Goal: Check status: Check status

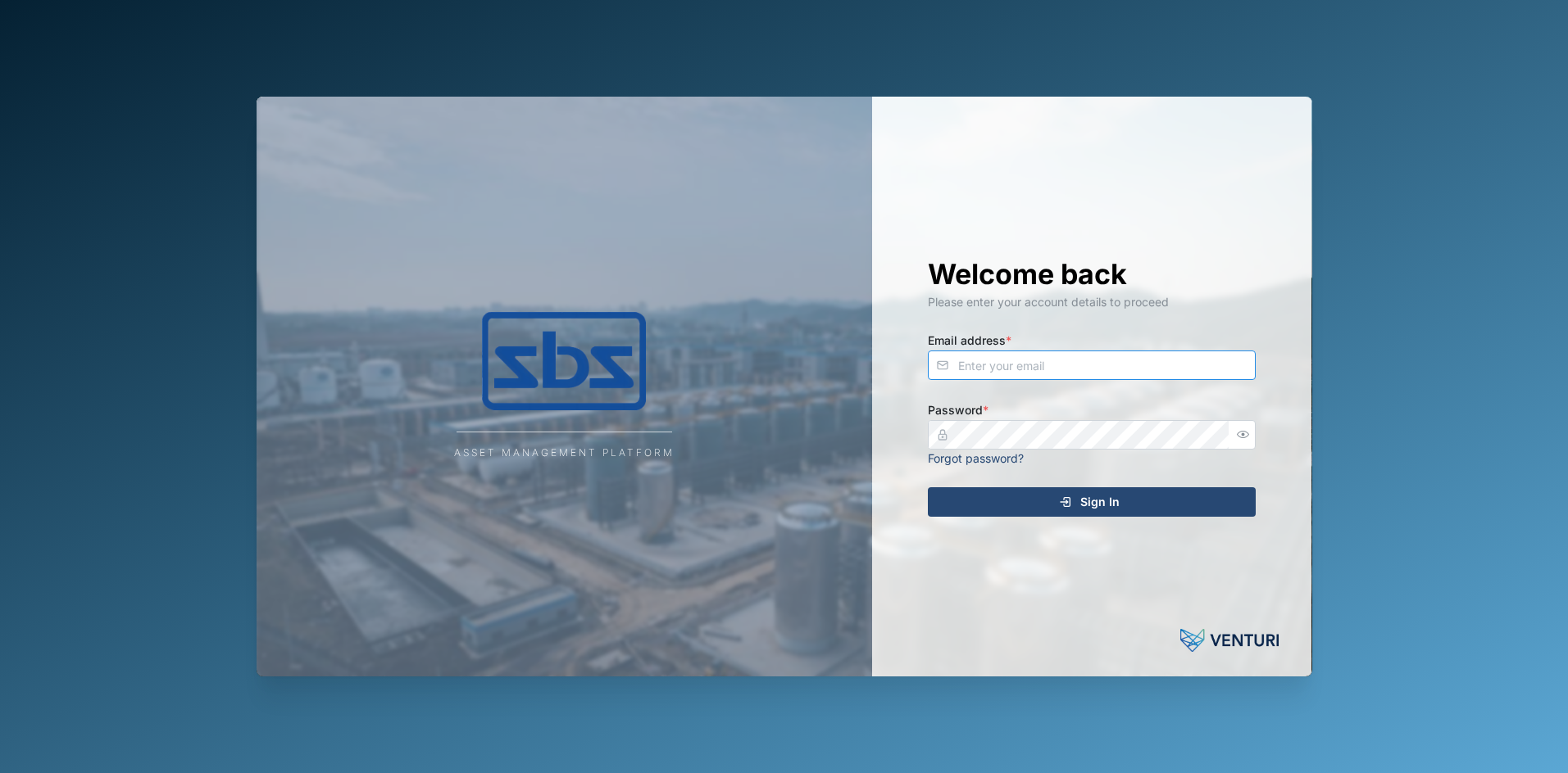
type input "[PERSON_NAME][EMAIL_ADDRESS][DOMAIN_NAME]"
click at [1102, 499] on span "Sign In" at bounding box center [1100, 502] width 40 height 28
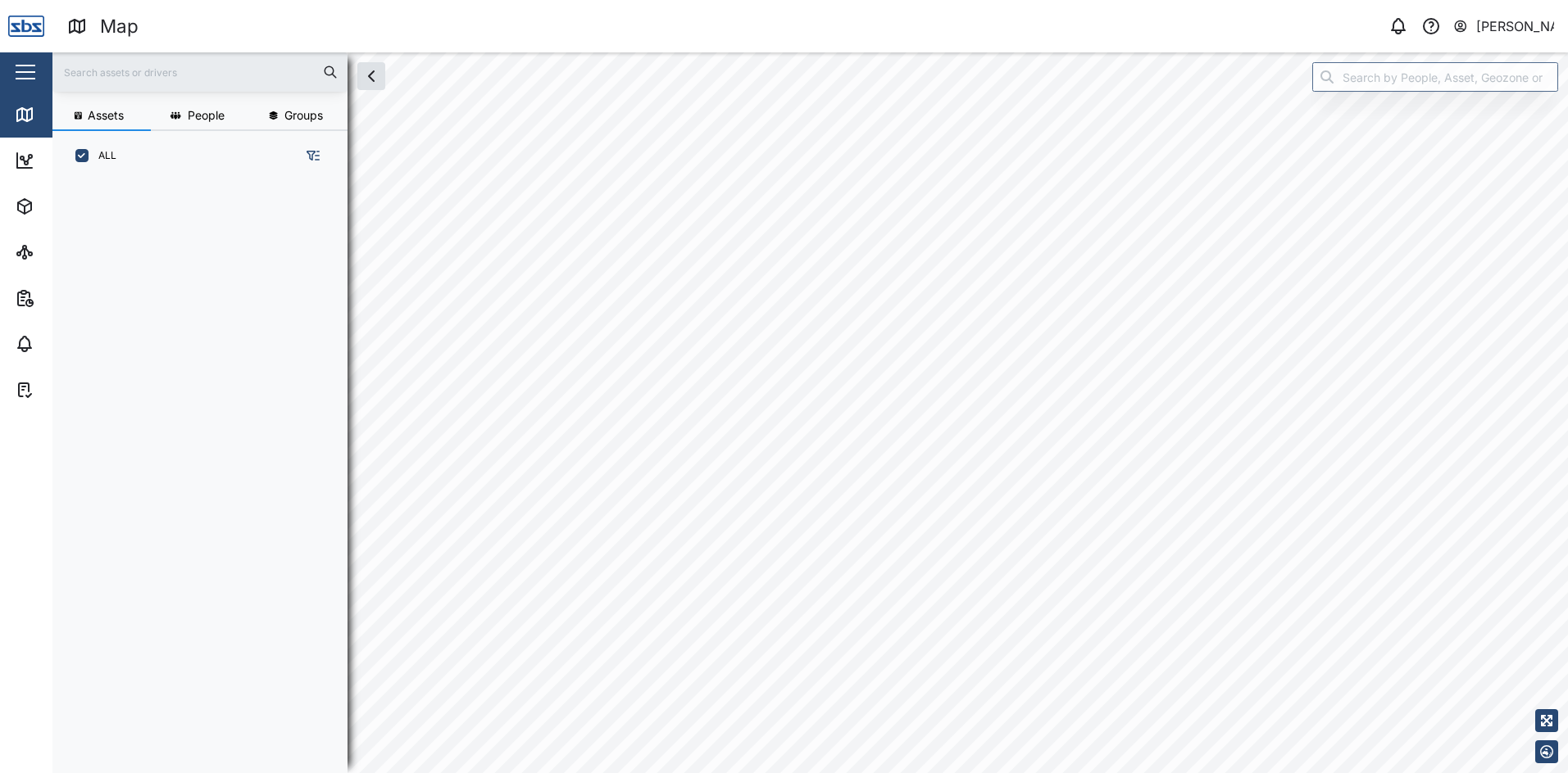
scroll to position [572, 257]
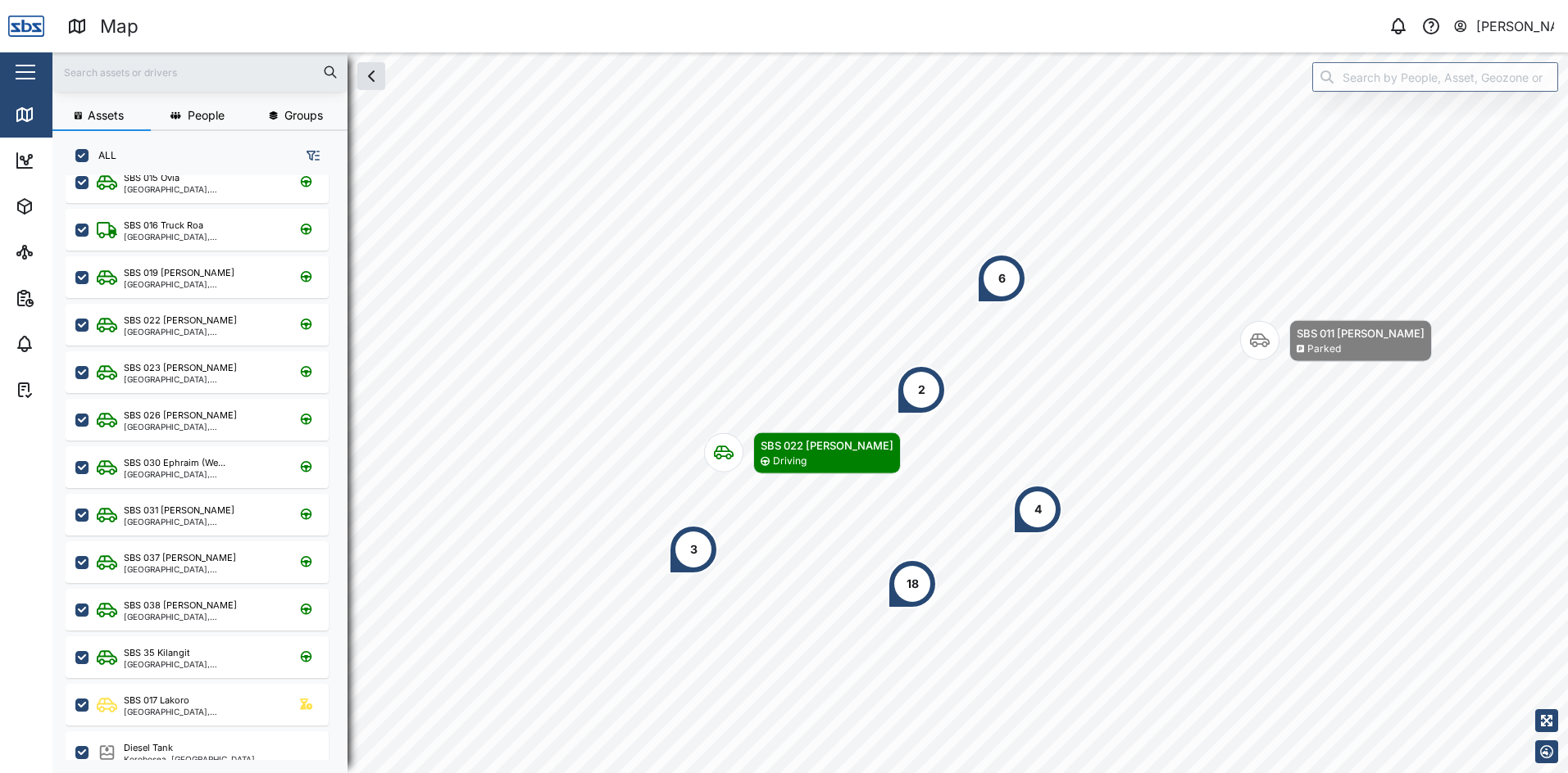
scroll to position [164, 0]
click at [180, 512] on div "SBS 031 [PERSON_NAME]" at bounding box center [179, 509] width 110 height 14
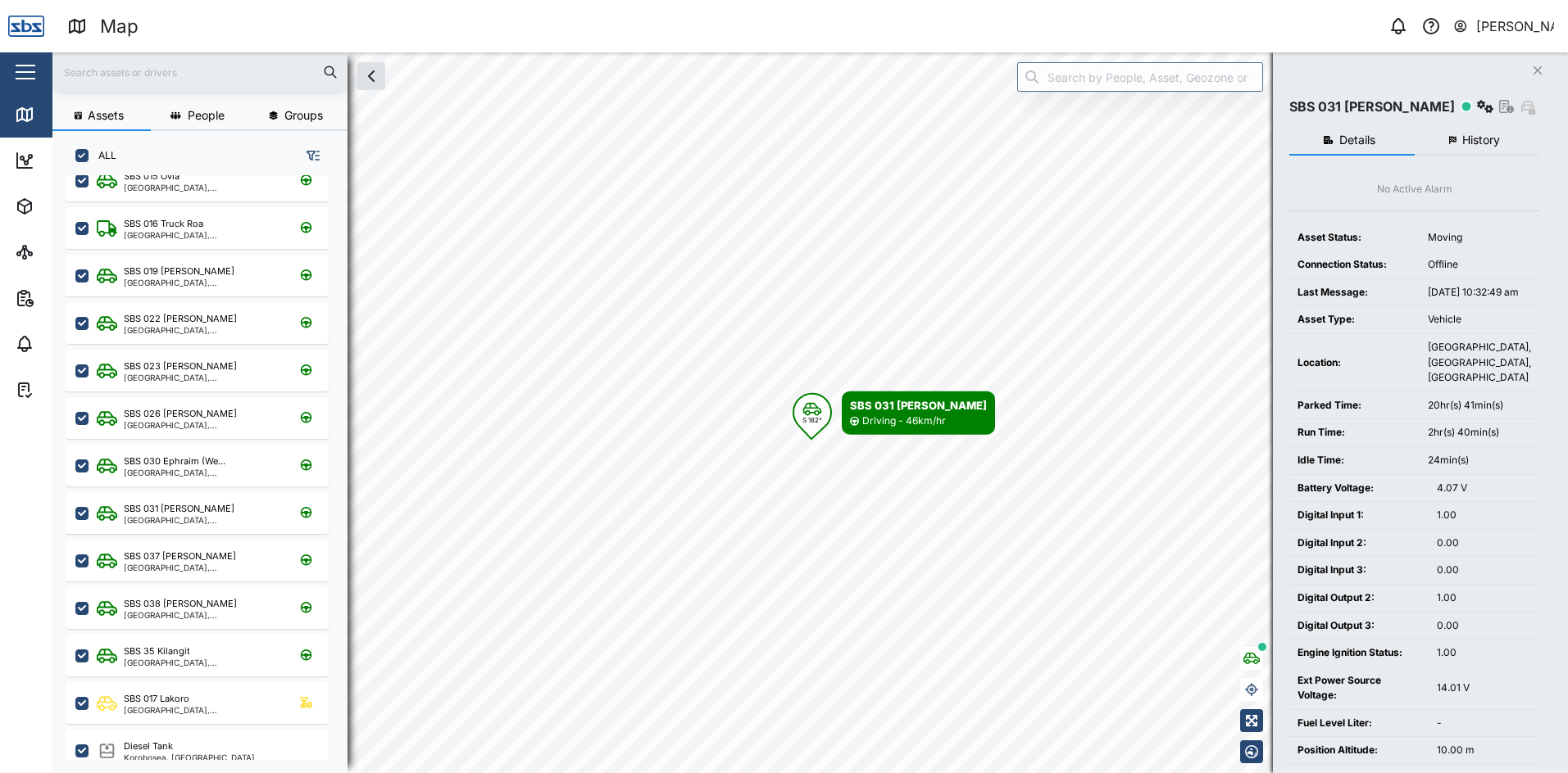
click at [1486, 140] on span "History" at bounding box center [1481, 140] width 38 height 12
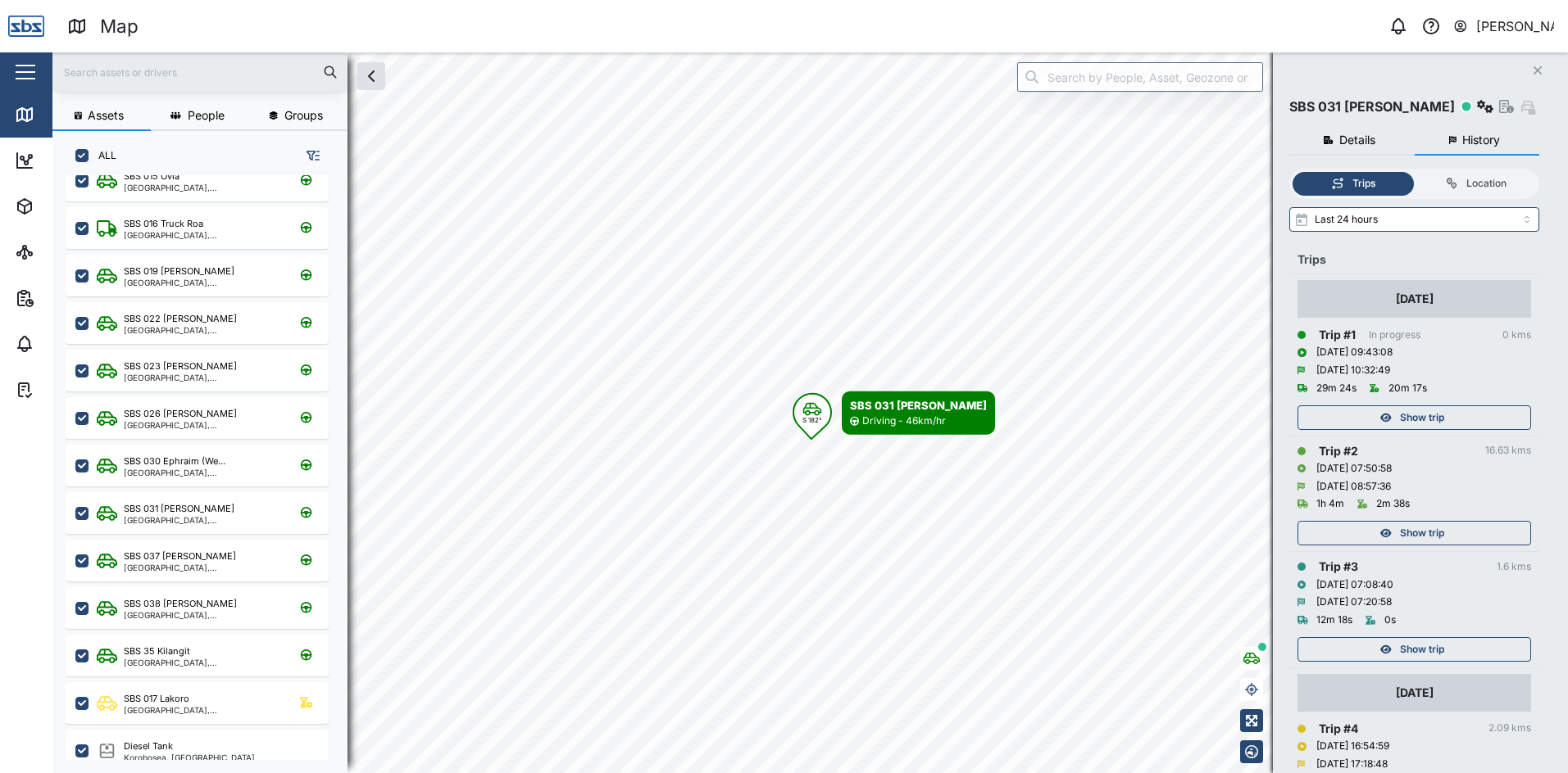
click at [1401, 644] on span "Show trip" at bounding box center [1422, 650] width 45 height 23
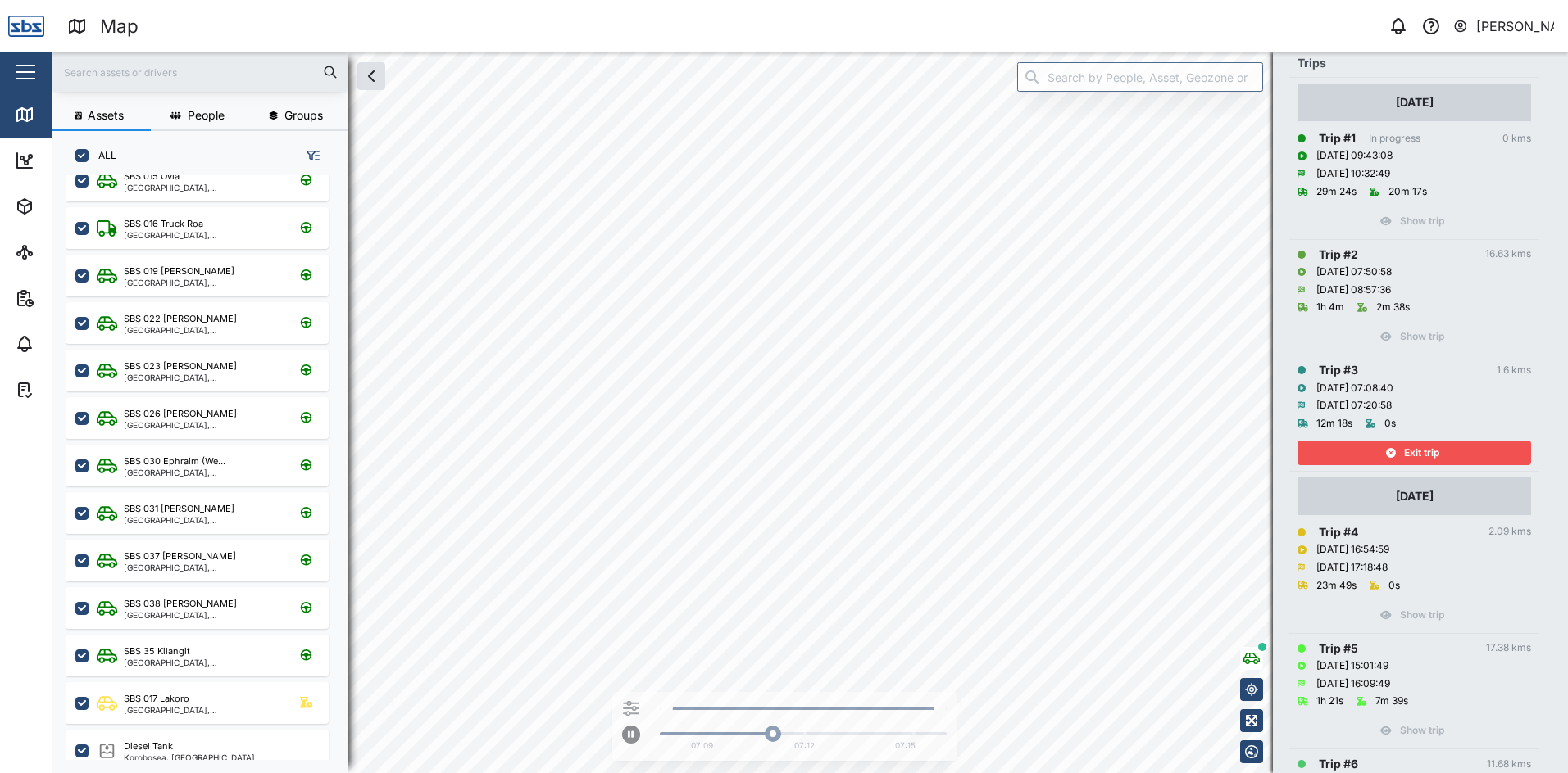
scroll to position [246, 0]
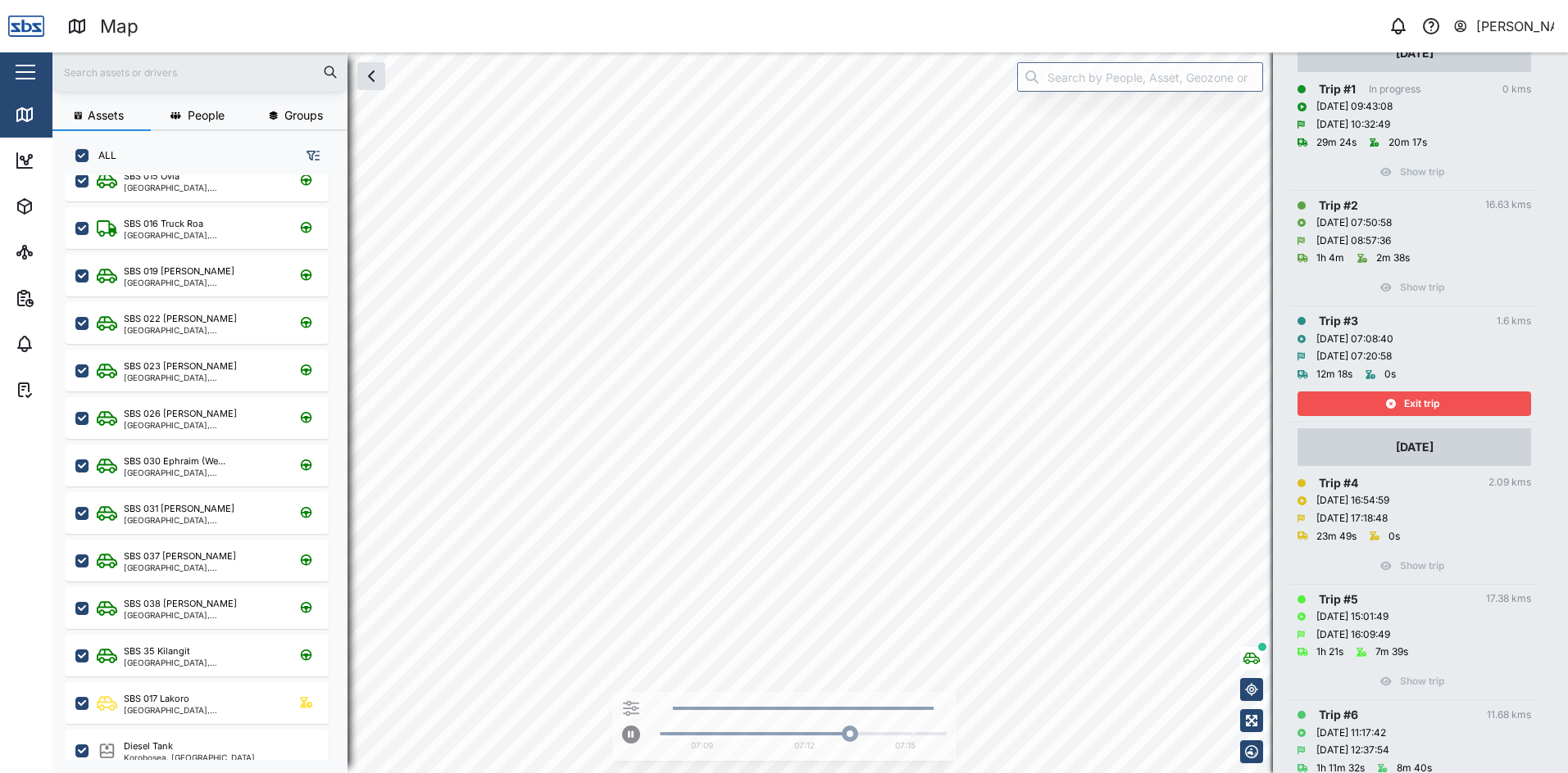
click at [1426, 399] on span "Exit trip" at bounding box center [1422, 404] width 35 height 23
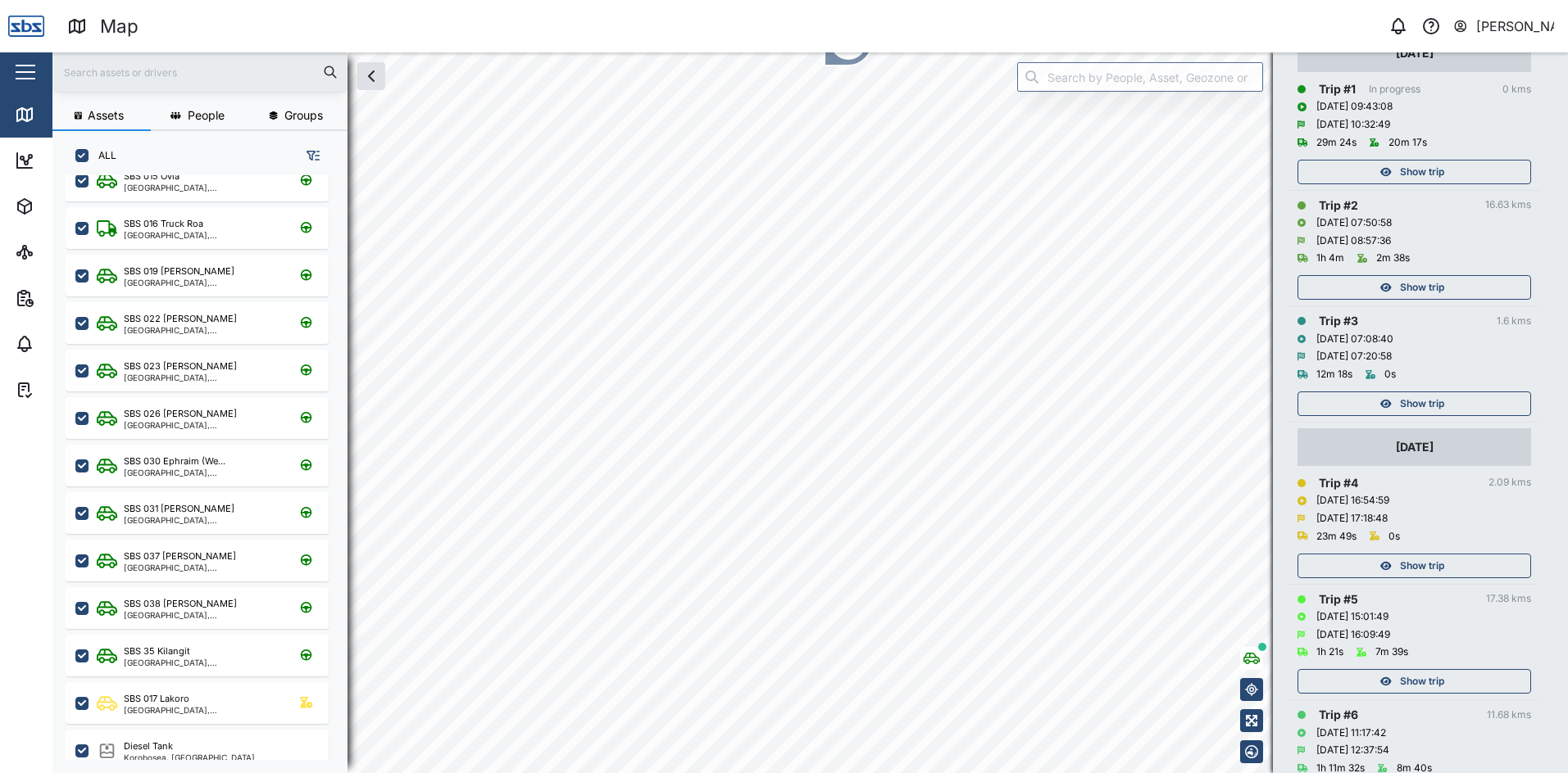
click at [1426, 567] on span "Show trip" at bounding box center [1422, 567] width 45 height 23
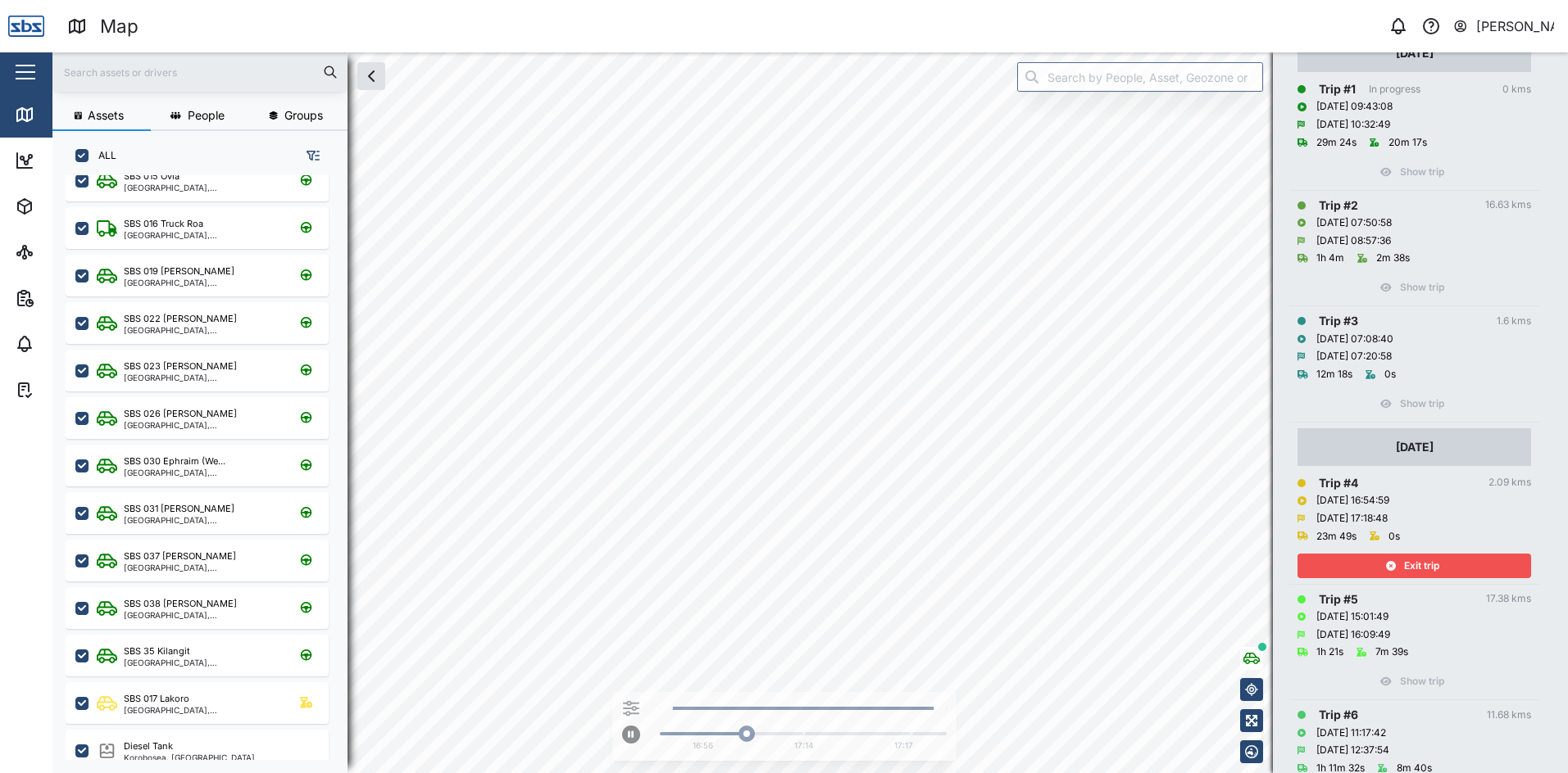
click at [1426, 567] on span "Exit trip" at bounding box center [1422, 567] width 35 height 23
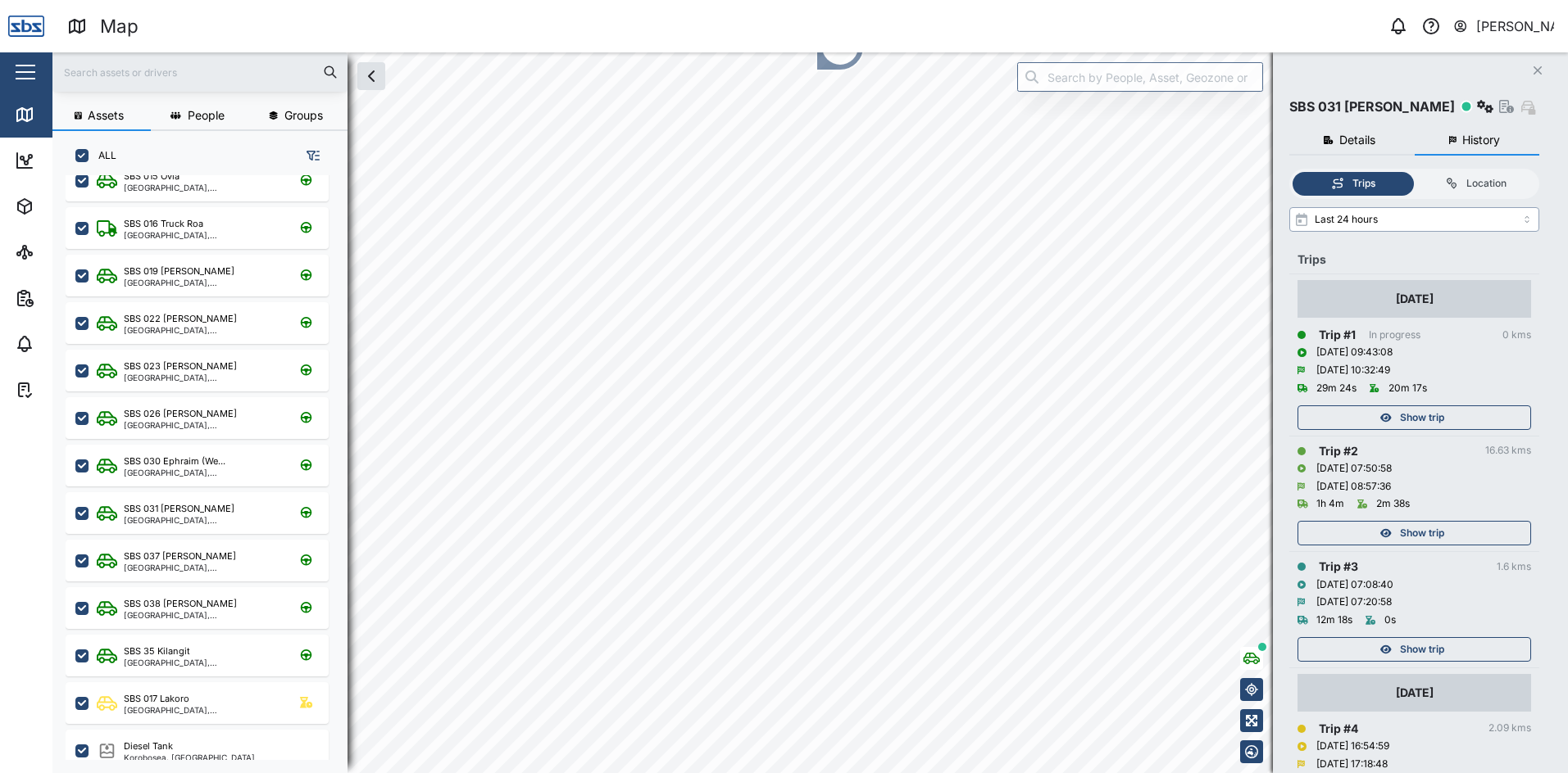
click at [1527, 215] on input "Last 24 hours" at bounding box center [1414, 219] width 250 height 24
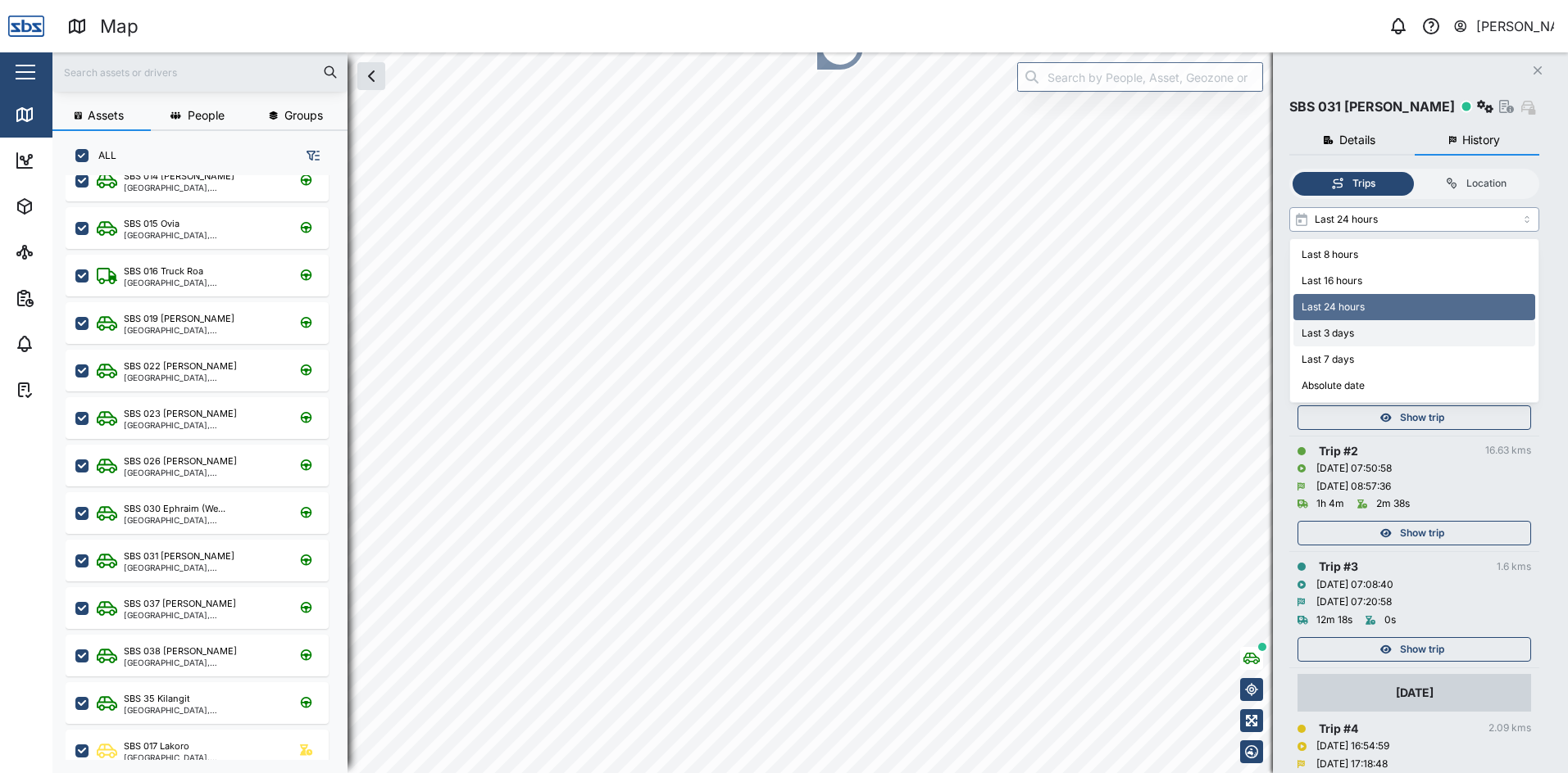
type input "Last 3 days"
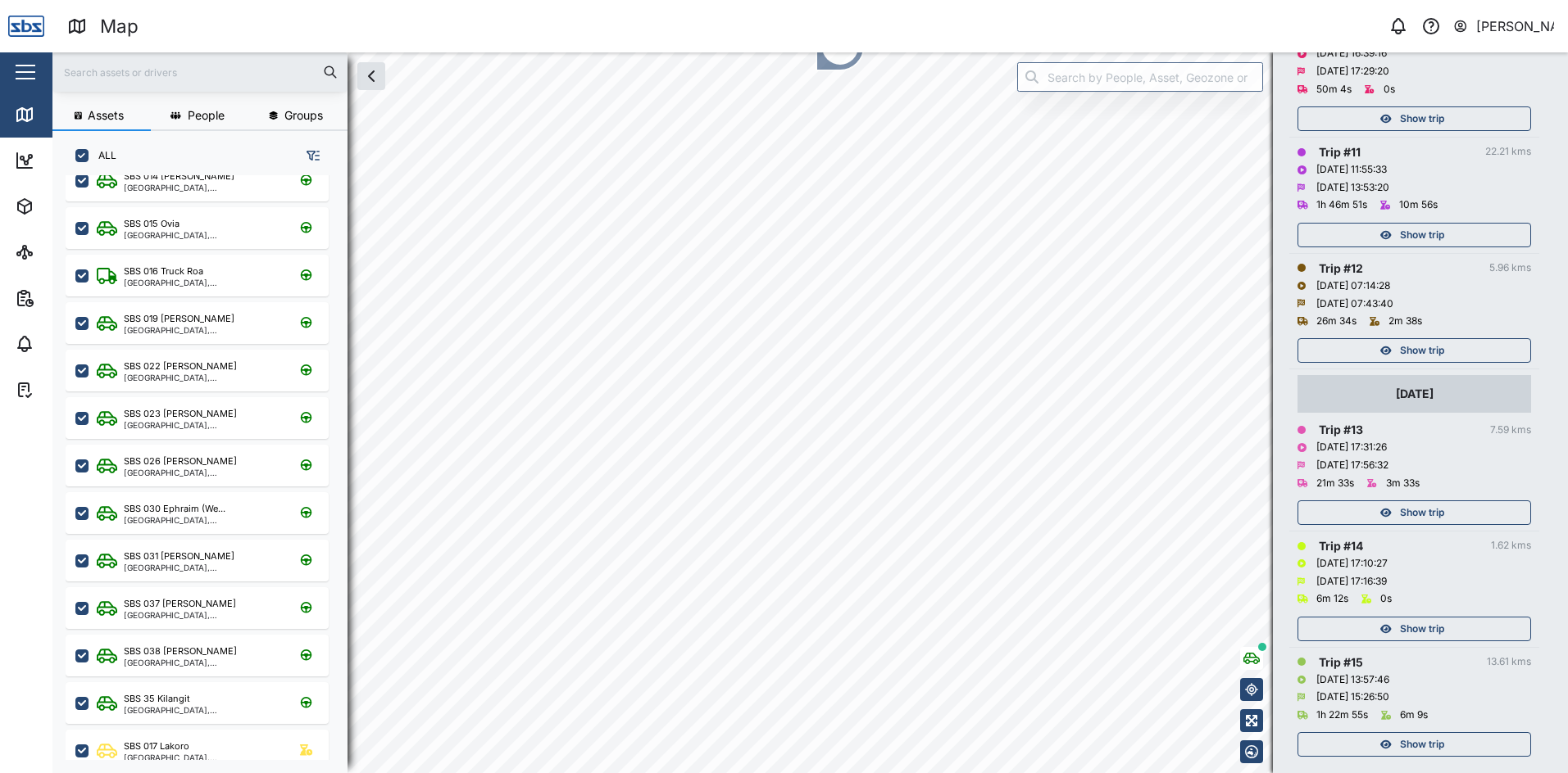
scroll to position [1457, 0]
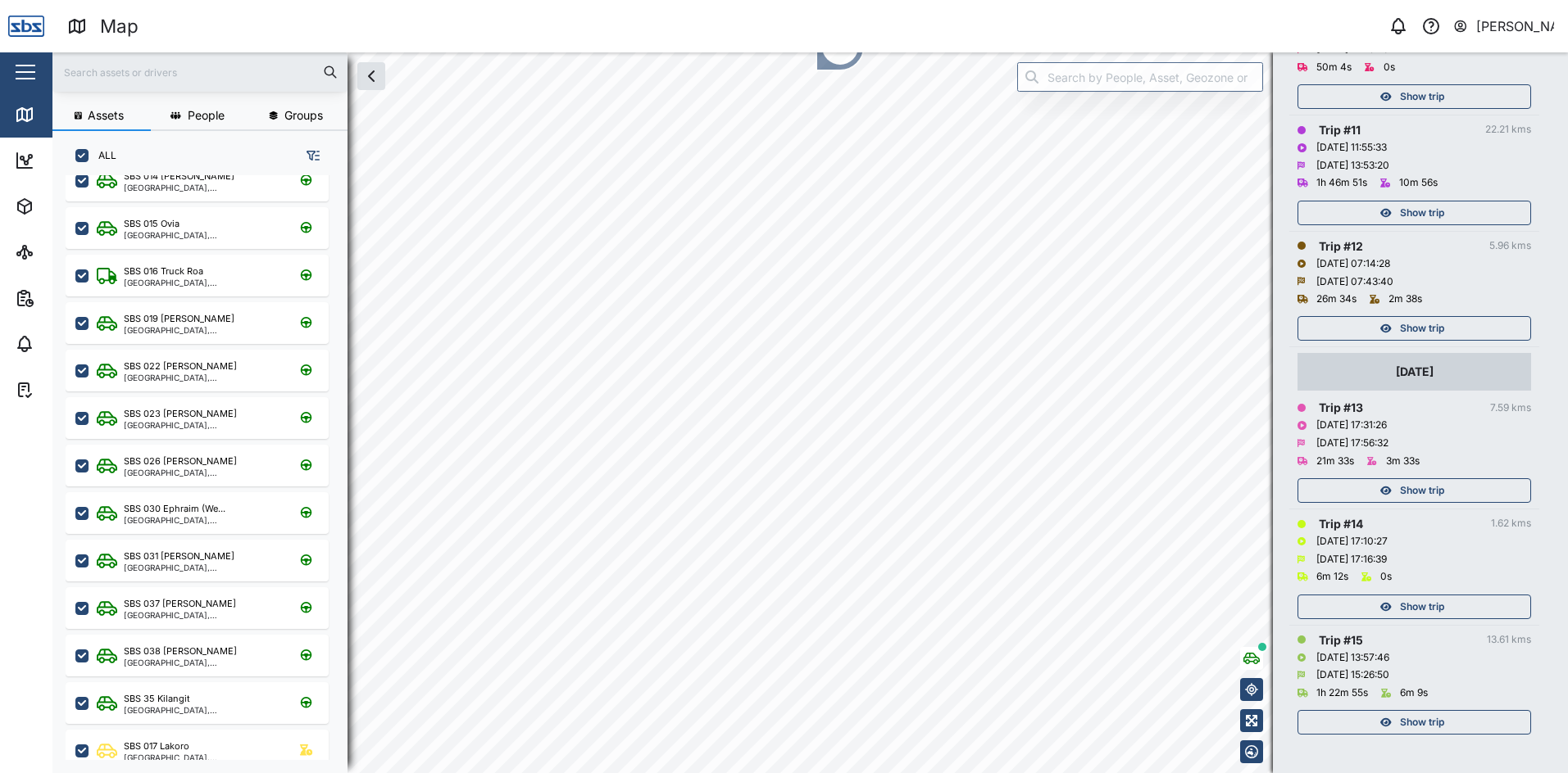
click at [1436, 490] on span "Show trip" at bounding box center [1422, 491] width 45 height 23
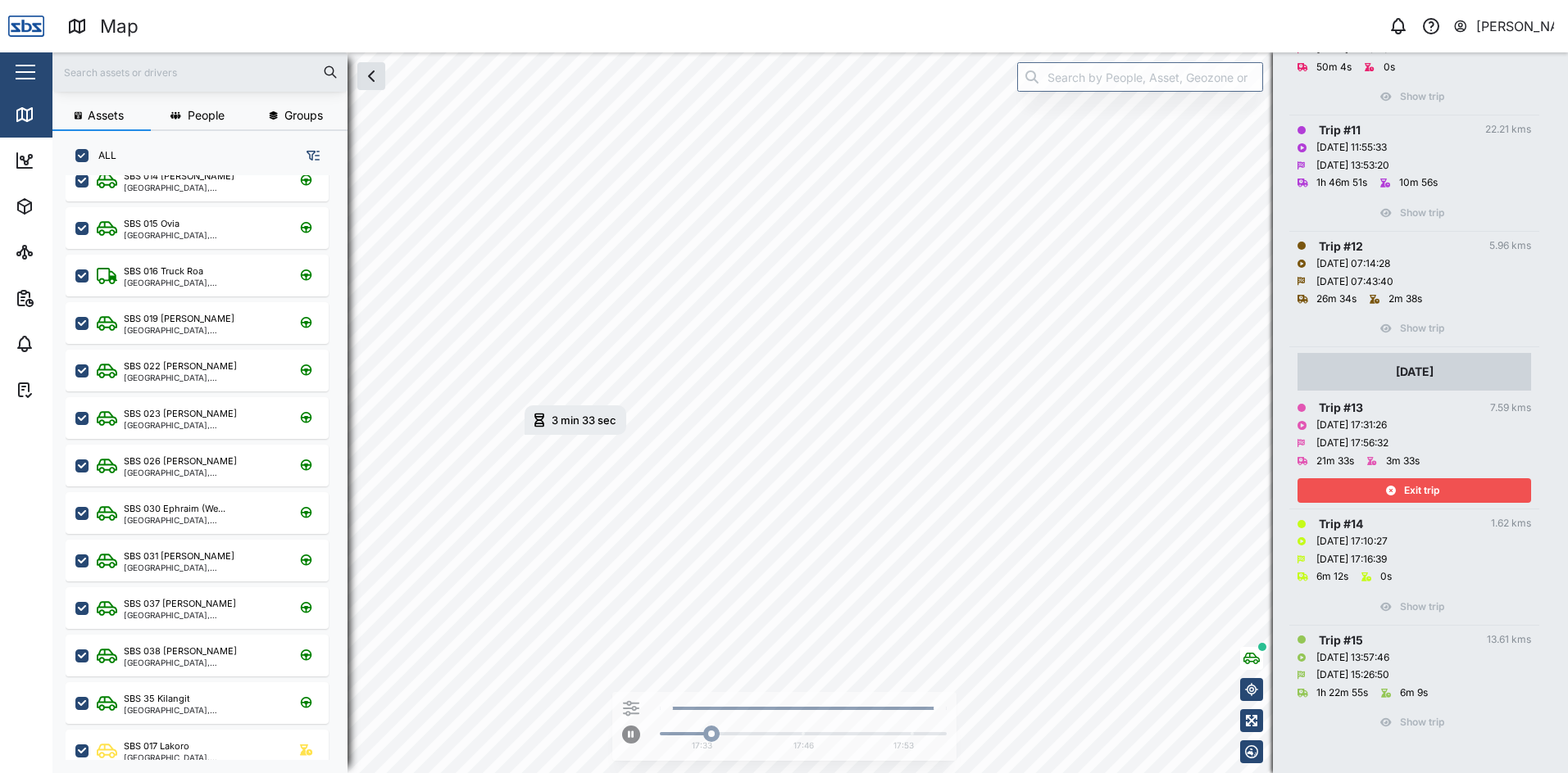
click at [1436, 490] on span "Exit trip" at bounding box center [1422, 491] width 35 height 23
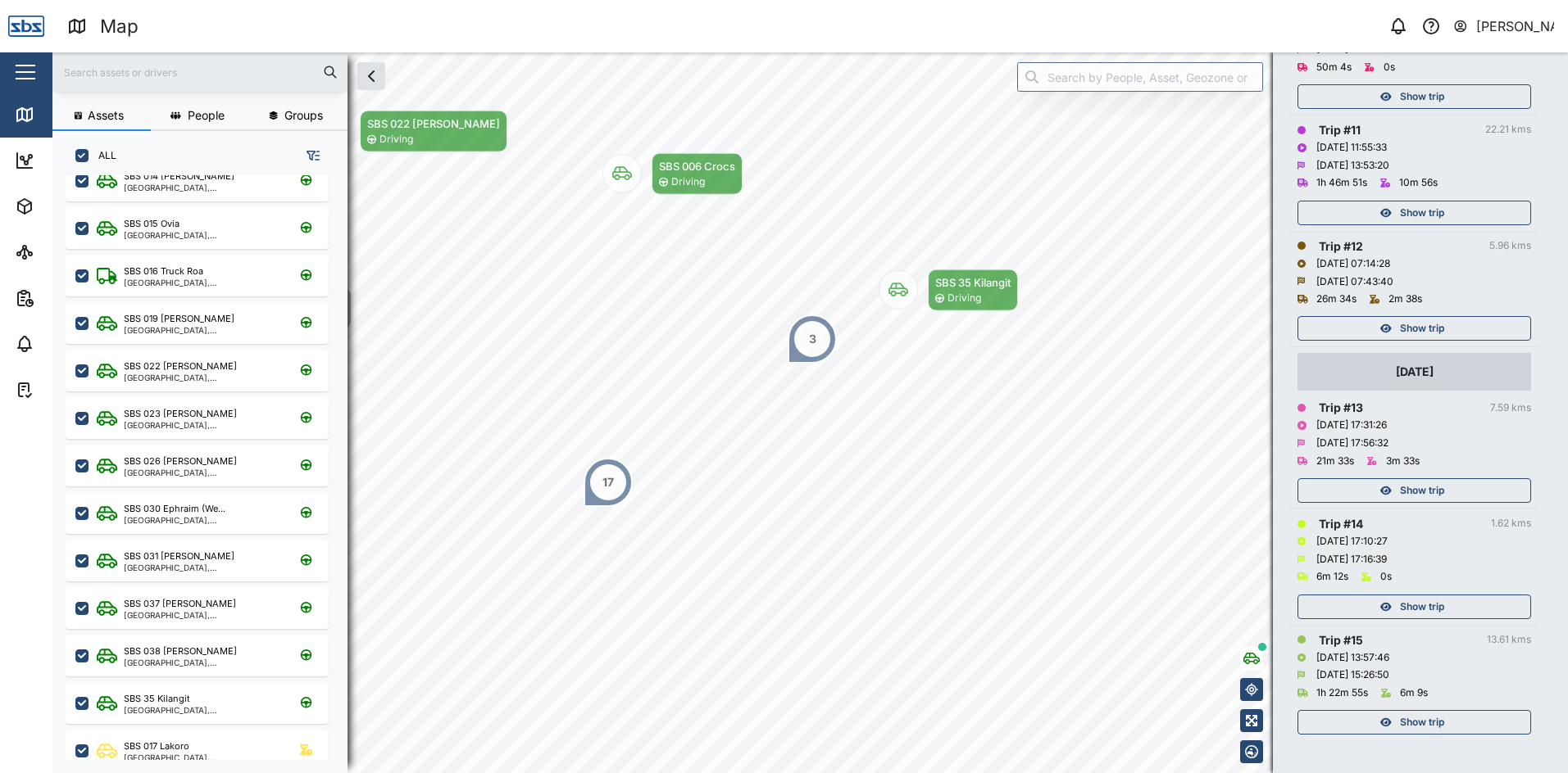
click at [1431, 333] on span "Show trip" at bounding box center [1422, 328] width 45 height 23
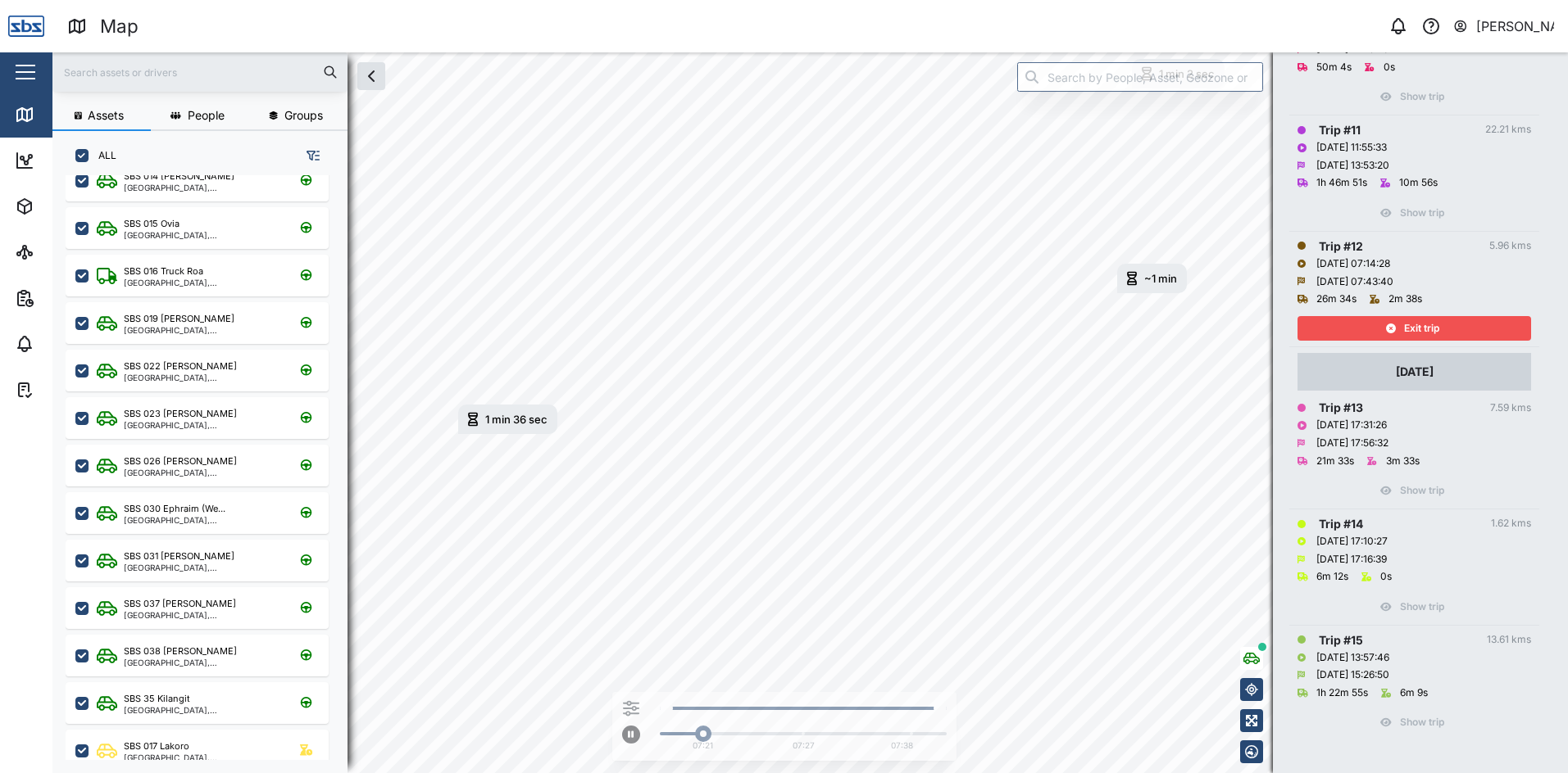
click at [1431, 333] on span "Exit trip" at bounding box center [1422, 328] width 35 height 23
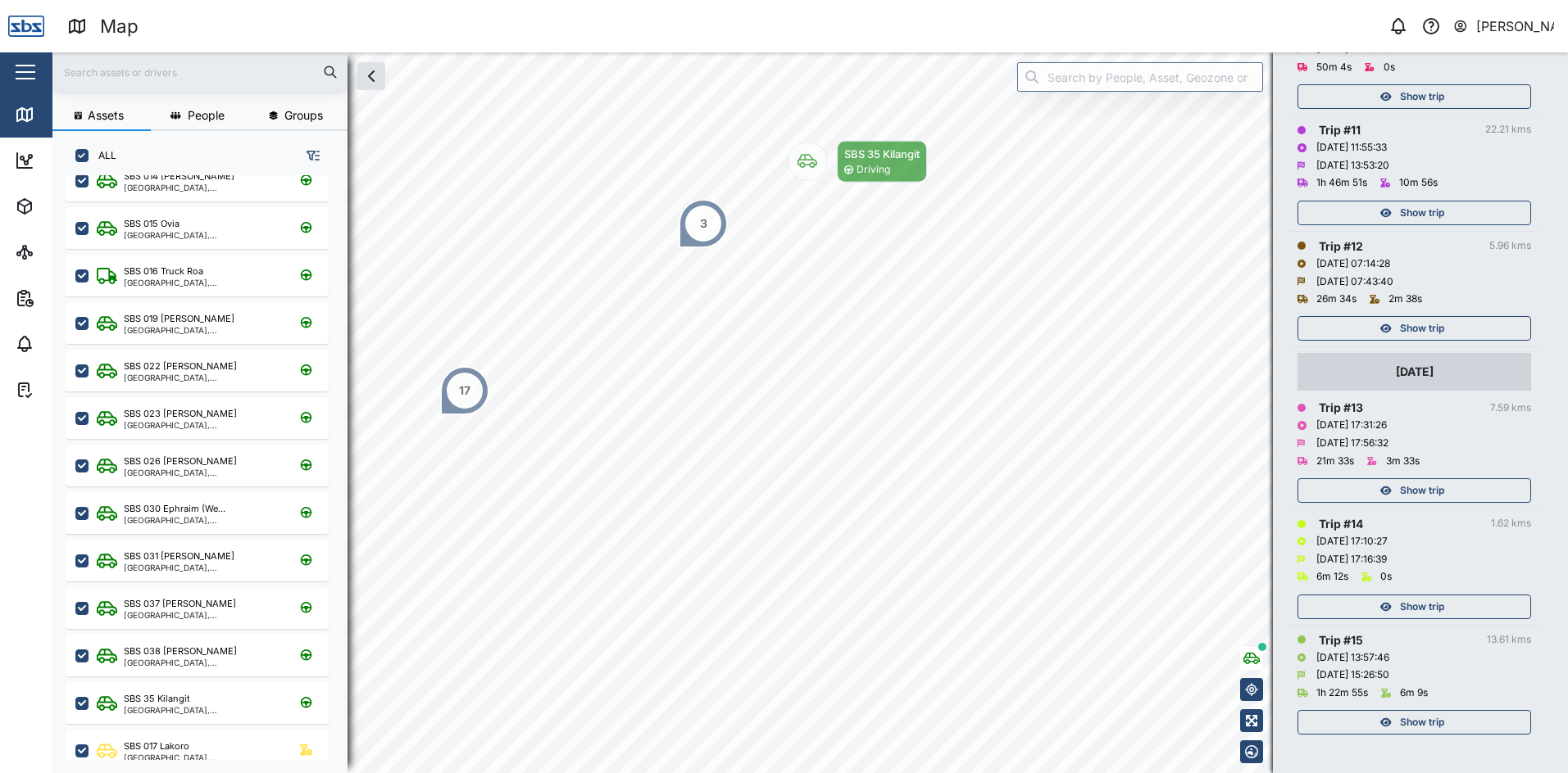
click at [1415, 606] on span "Show trip" at bounding box center [1422, 607] width 45 height 23
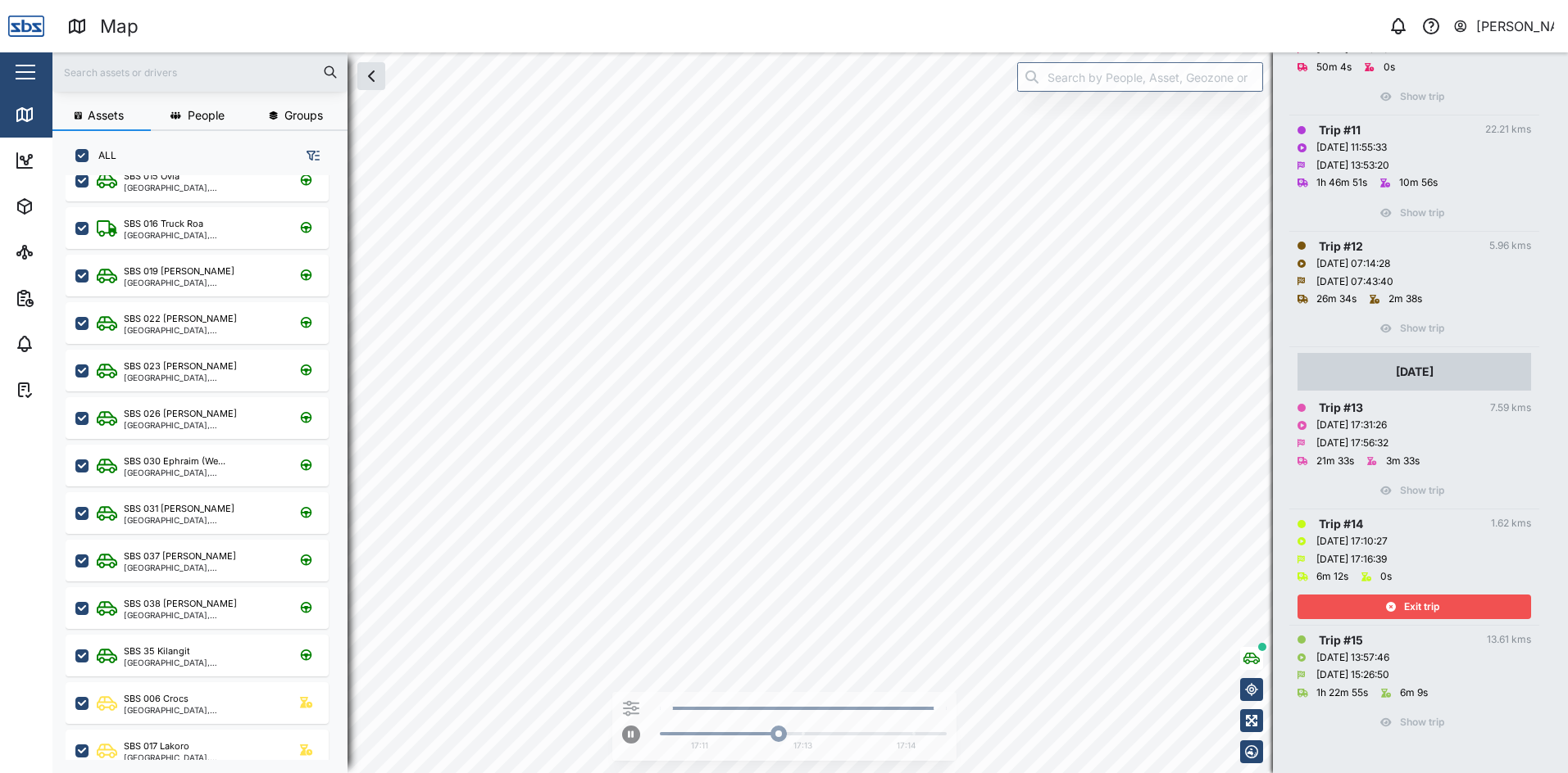
click at [1415, 604] on span "Exit trip" at bounding box center [1422, 607] width 35 height 23
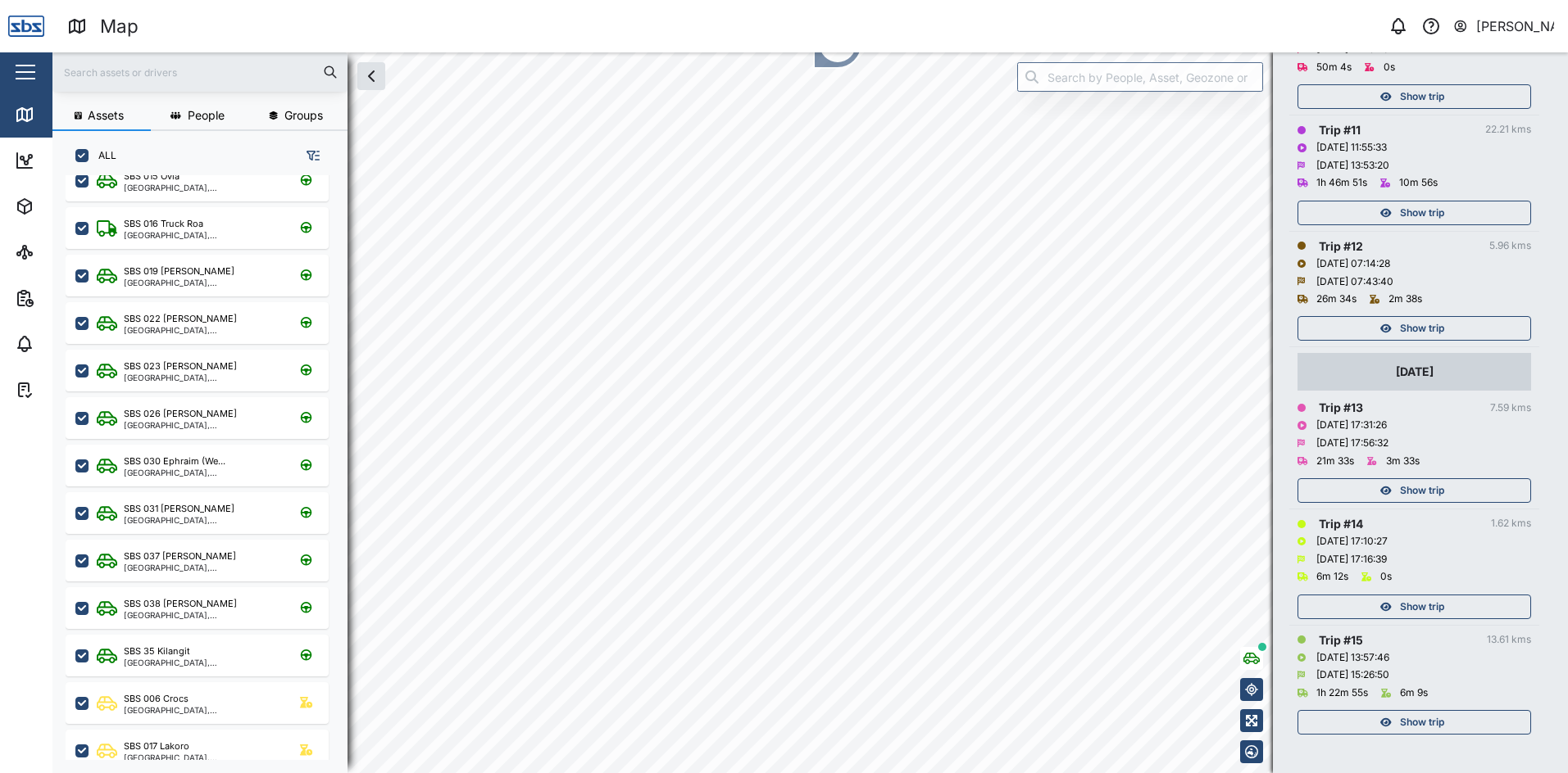
click at [1418, 499] on span "Show trip" at bounding box center [1422, 491] width 45 height 23
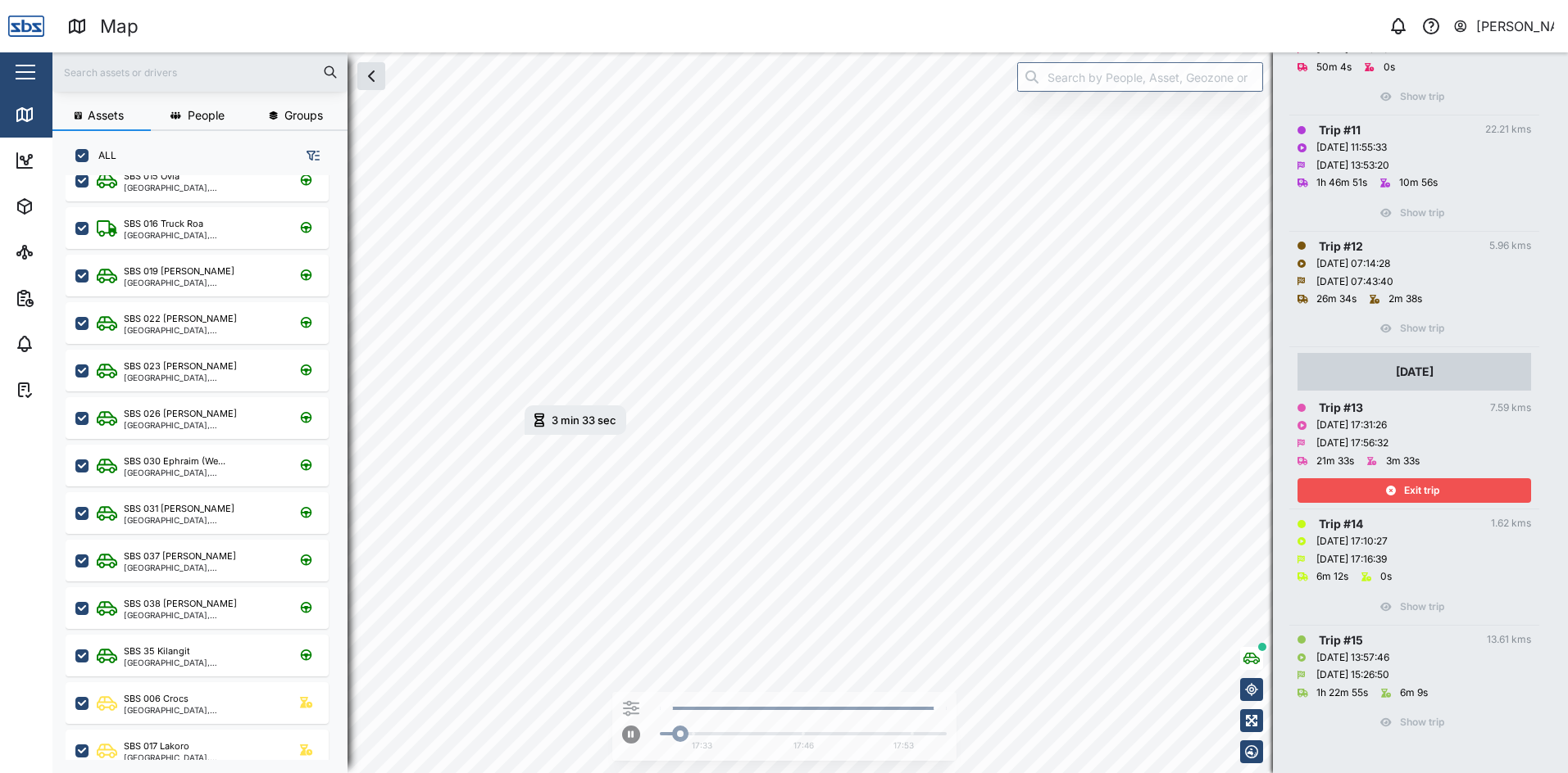
click at [1418, 499] on span "Exit trip" at bounding box center [1422, 491] width 35 height 23
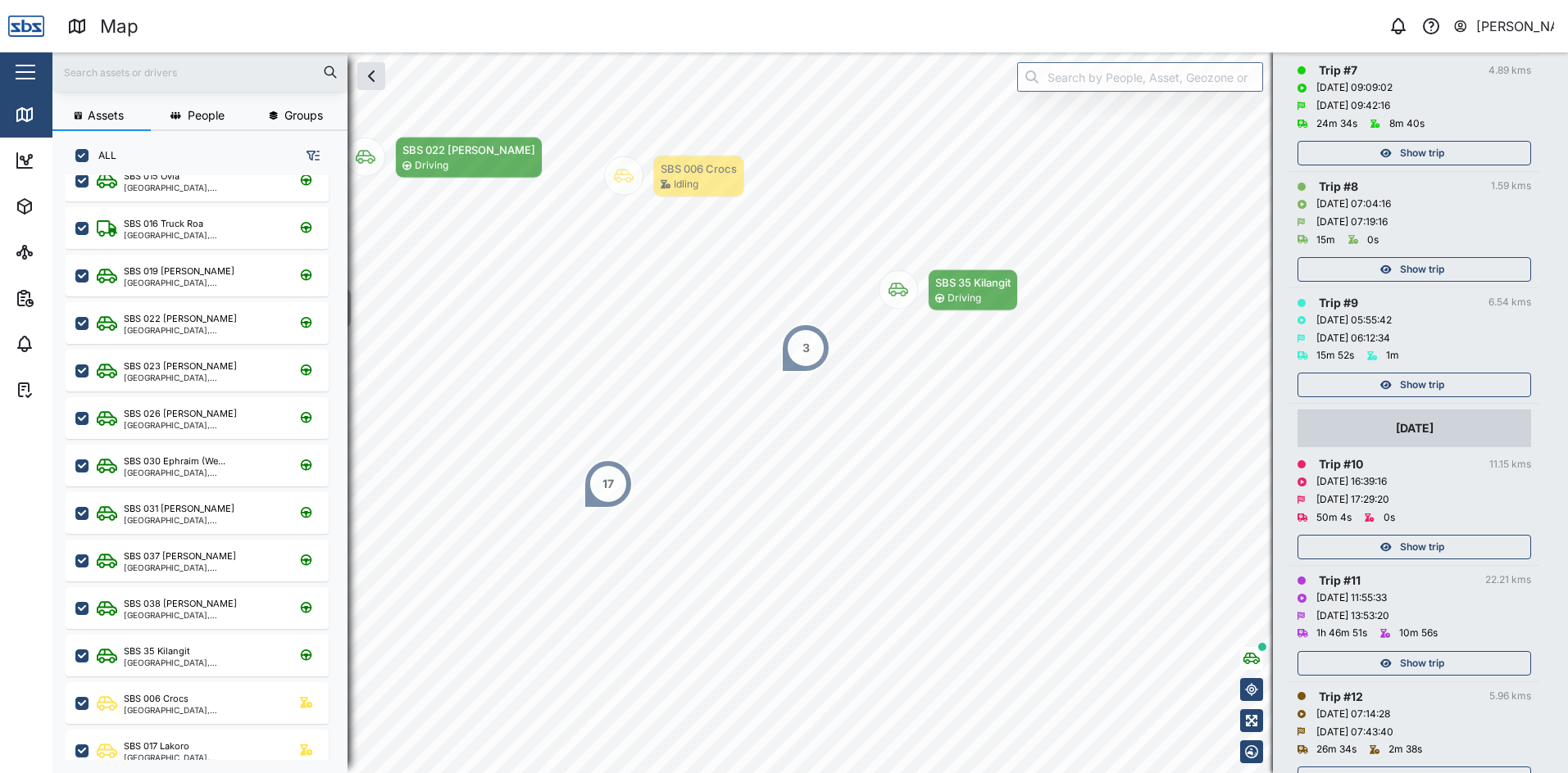
scroll to position [1048, 0]
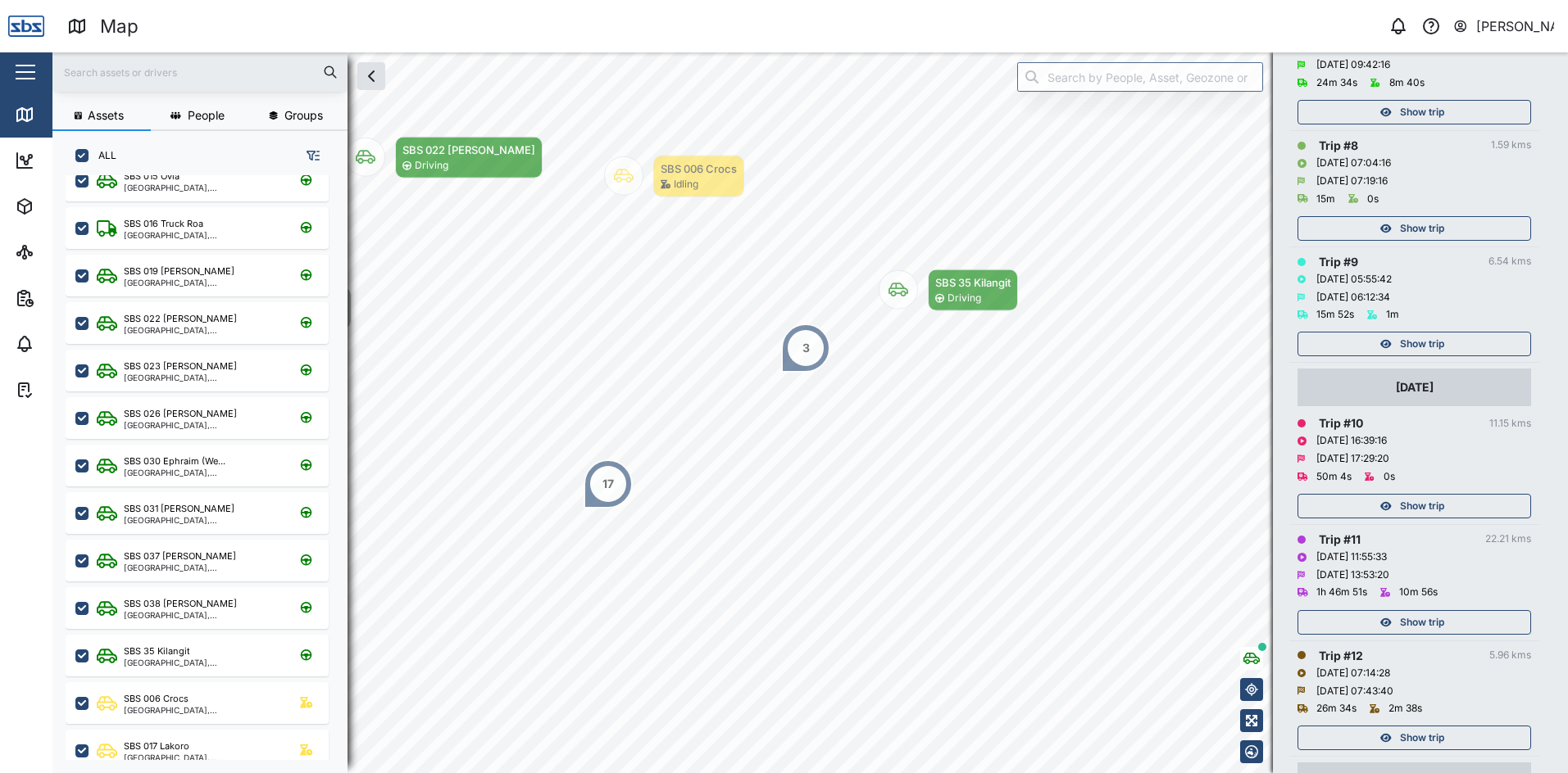
click at [1421, 345] on span "Show trip" at bounding box center [1422, 344] width 45 height 23
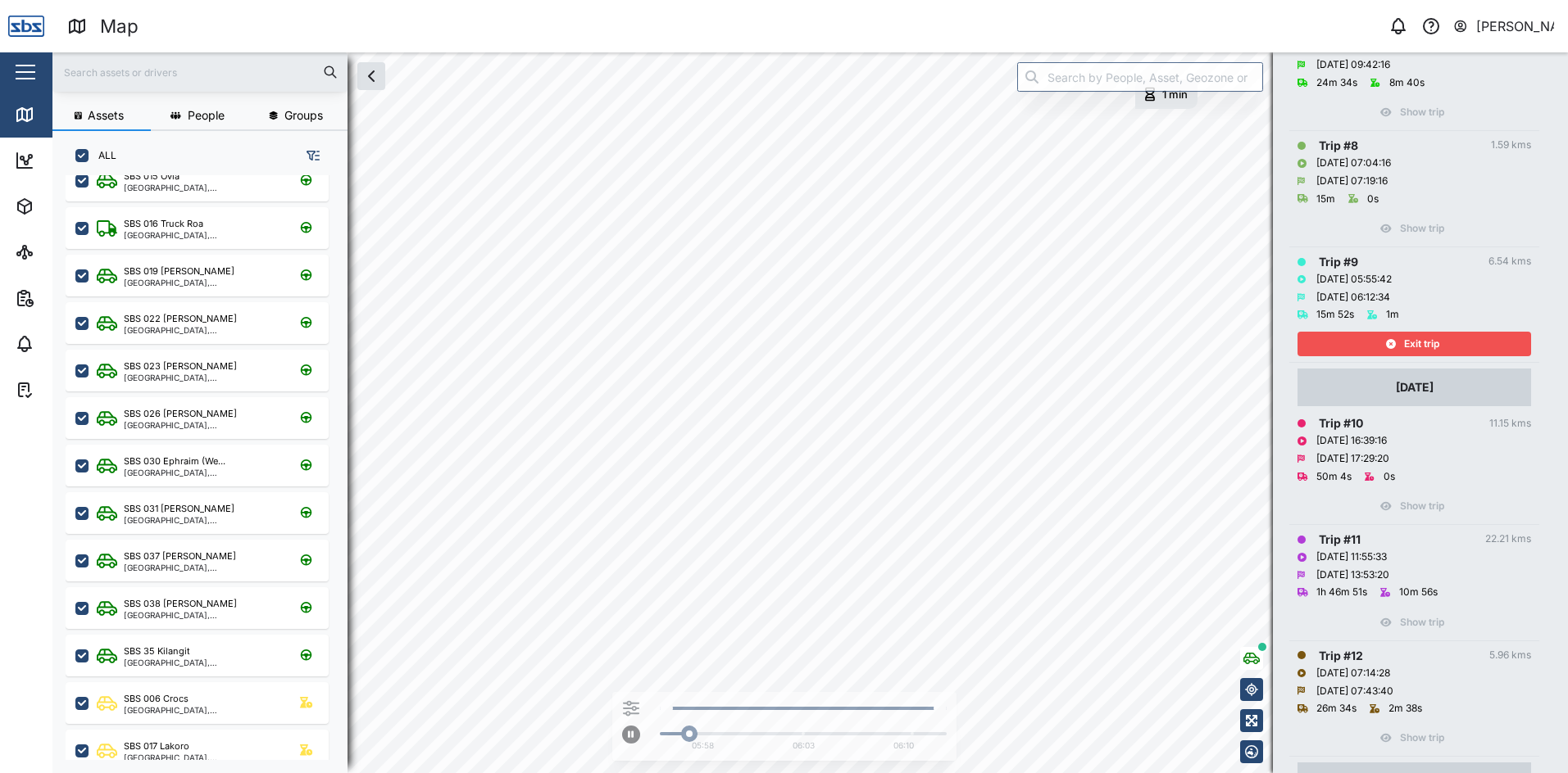
click at [1421, 344] on span "Exit trip" at bounding box center [1422, 344] width 35 height 23
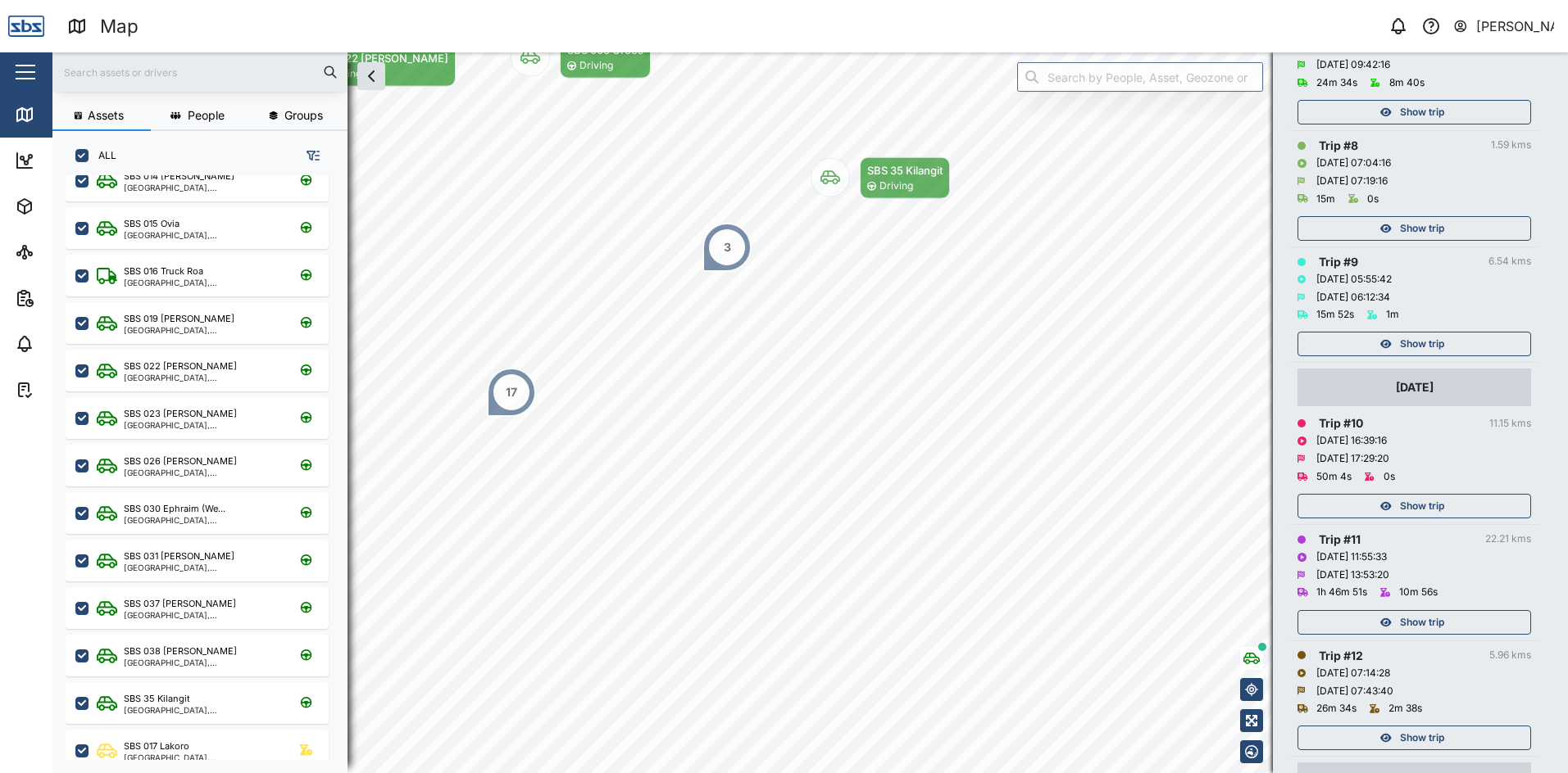
click at [1425, 229] on span "Show trip" at bounding box center [1422, 229] width 45 height 23
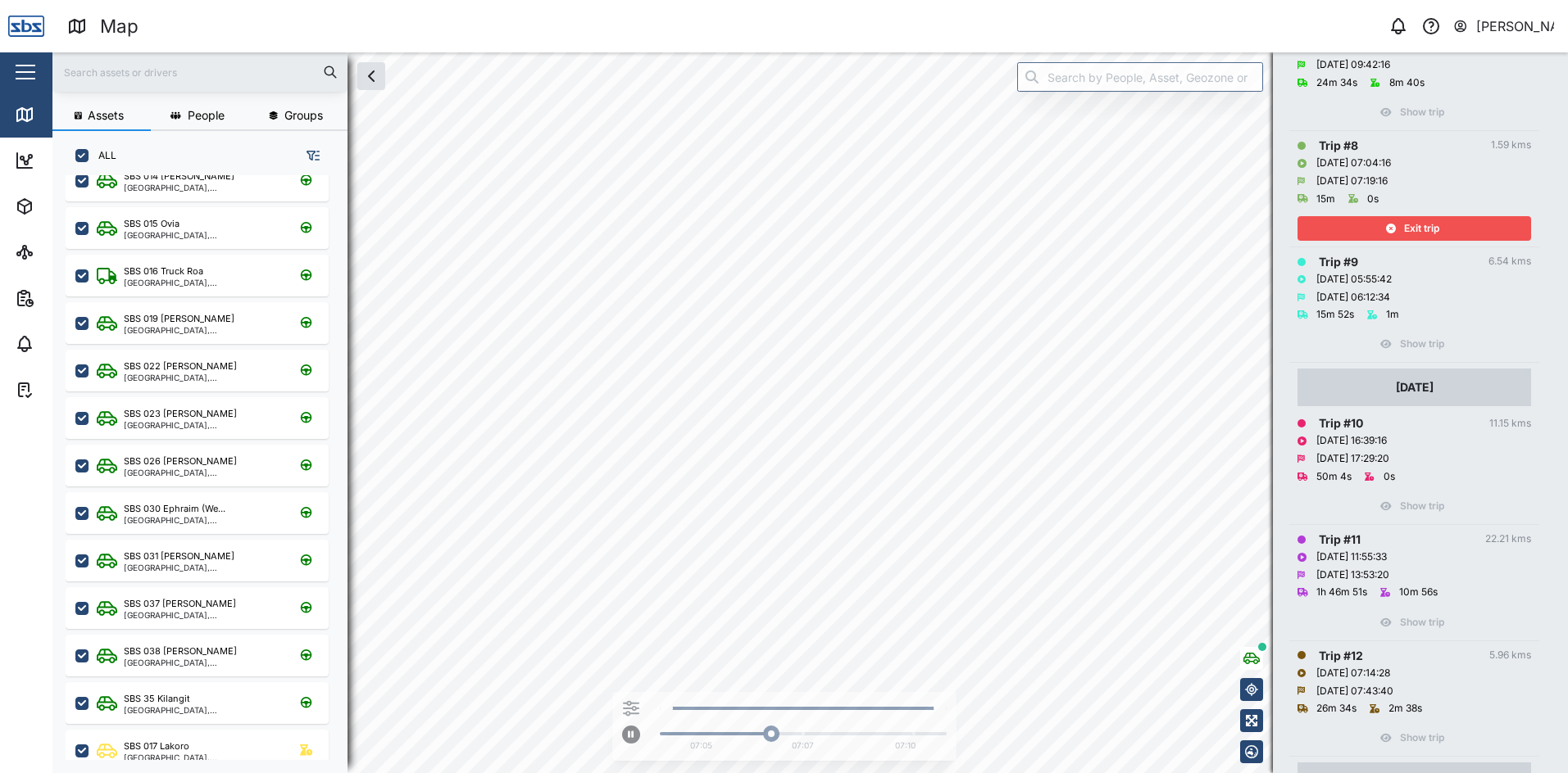
click at [1424, 228] on span "Exit trip" at bounding box center [1422, 229] width 35 height 23
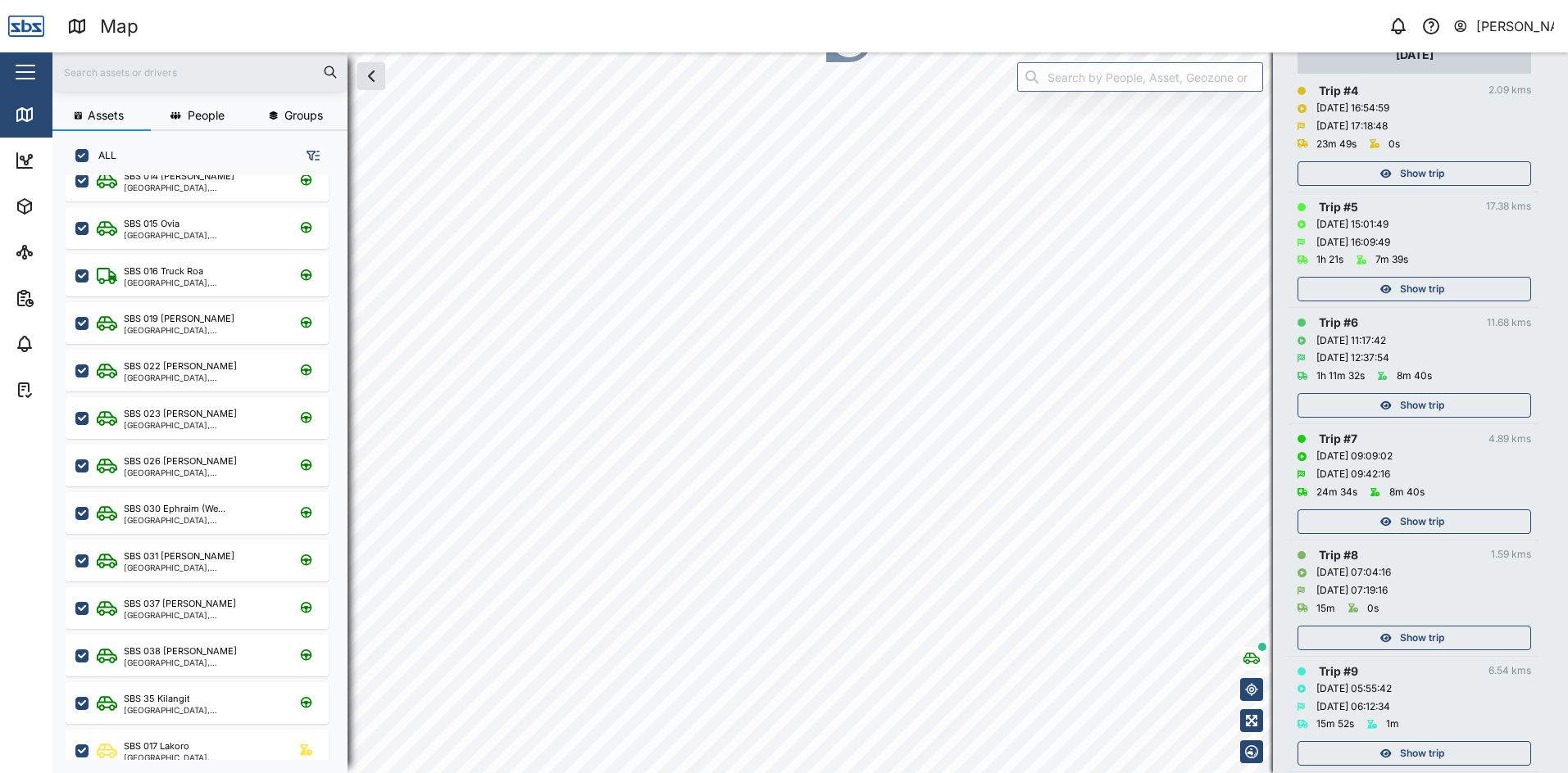
scroll to position [556, 0]
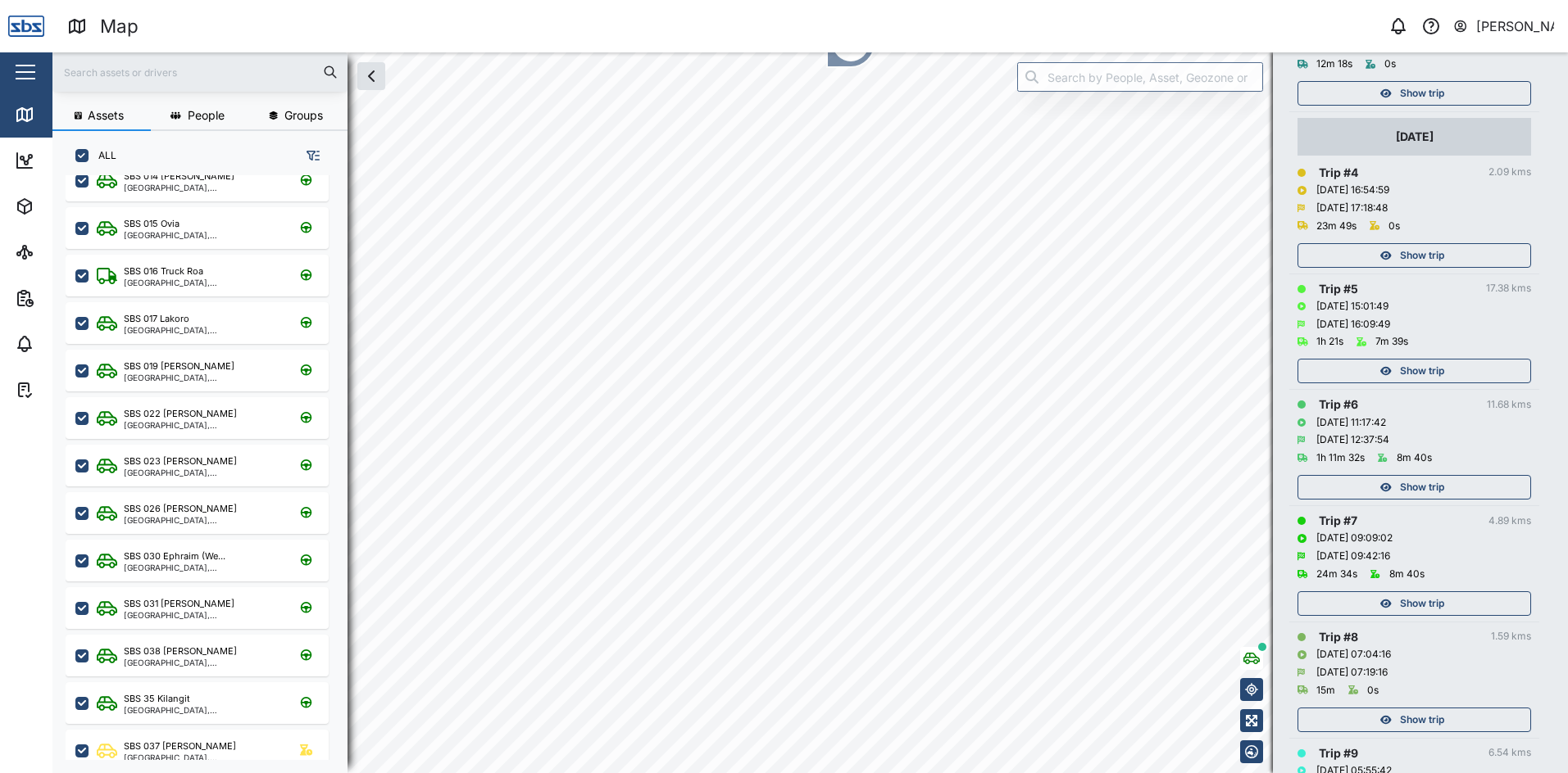
click at [1420, 261] on span "Show trip" at bounding box center [1422, 256] width 45 height 23
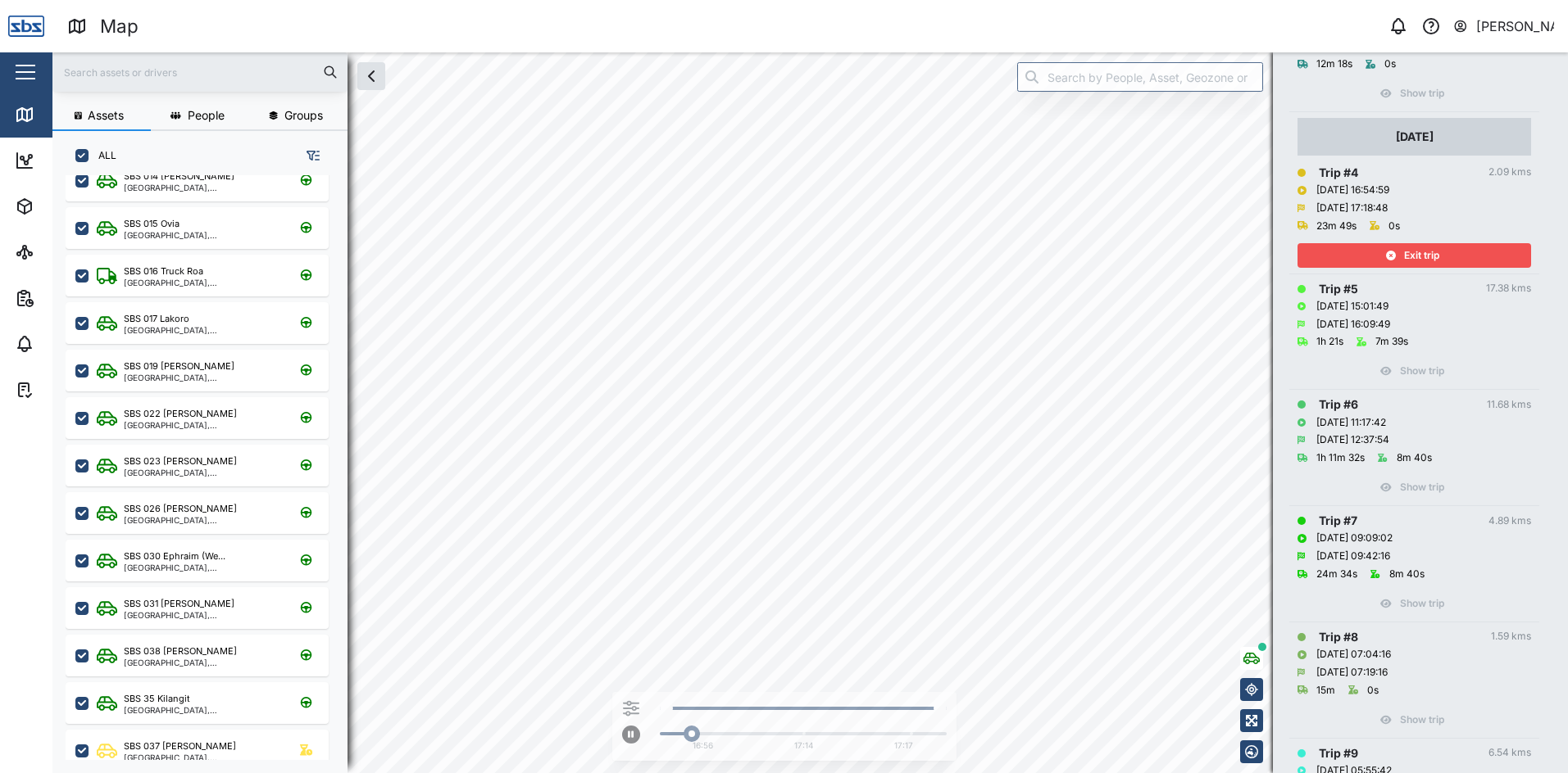
click at [1420, 261] on span "Exit trip" at bounding box center [1422, 256] width 35 height 23
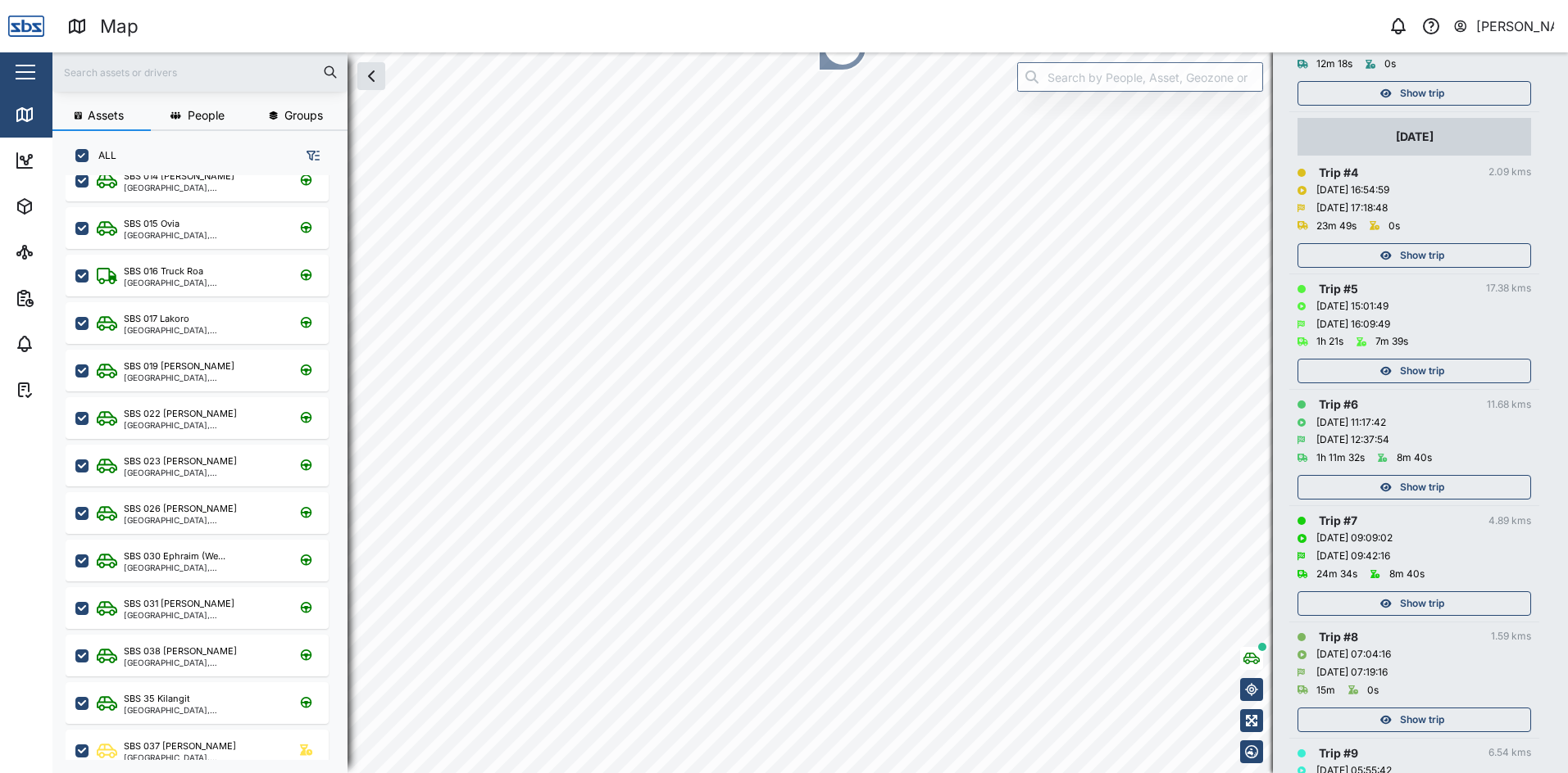
scroll to position [475, 0]
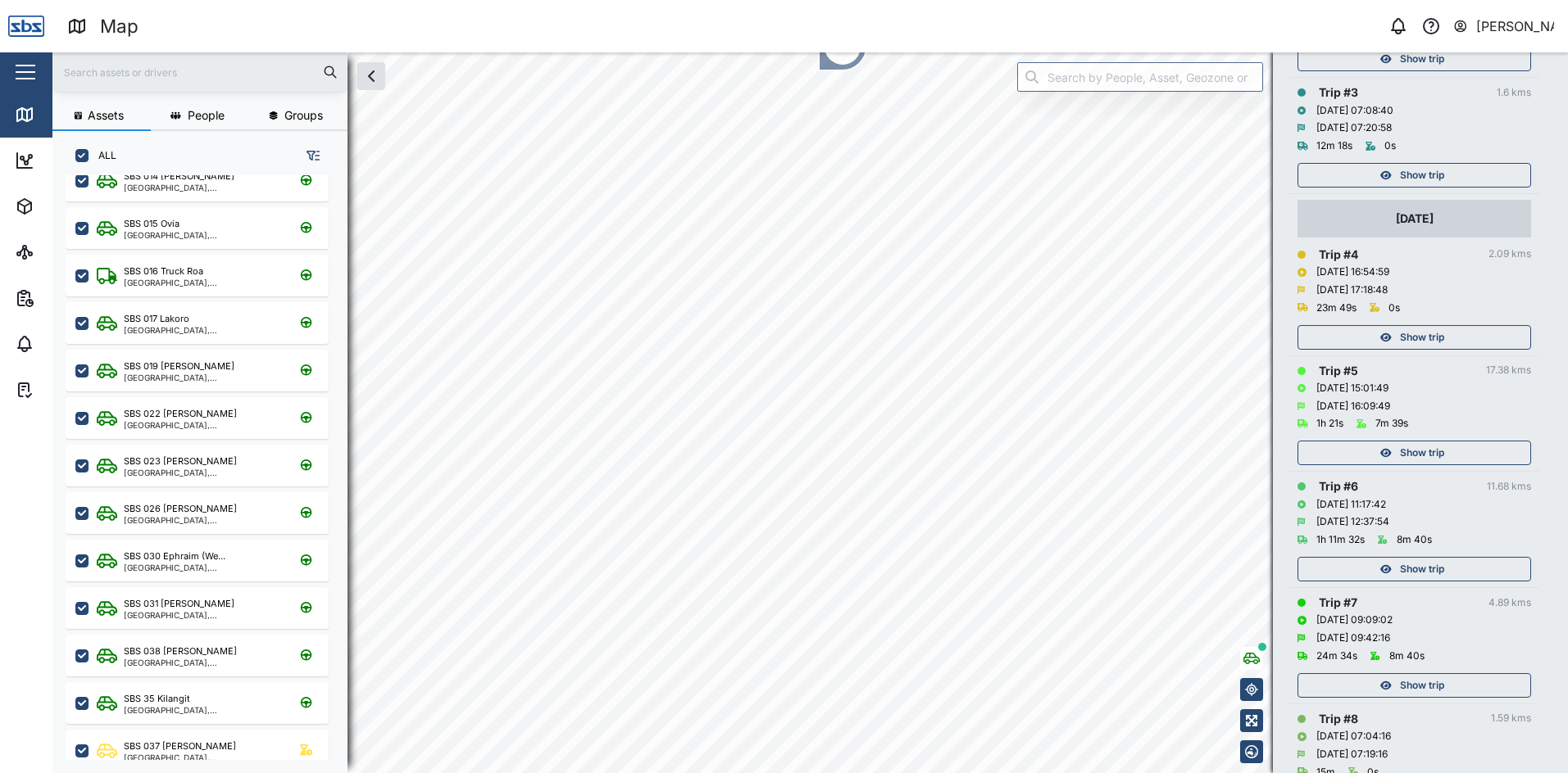
click at [1427, 176] on span "Show trip" at bounding box center [1422, 175] width 45 height 23
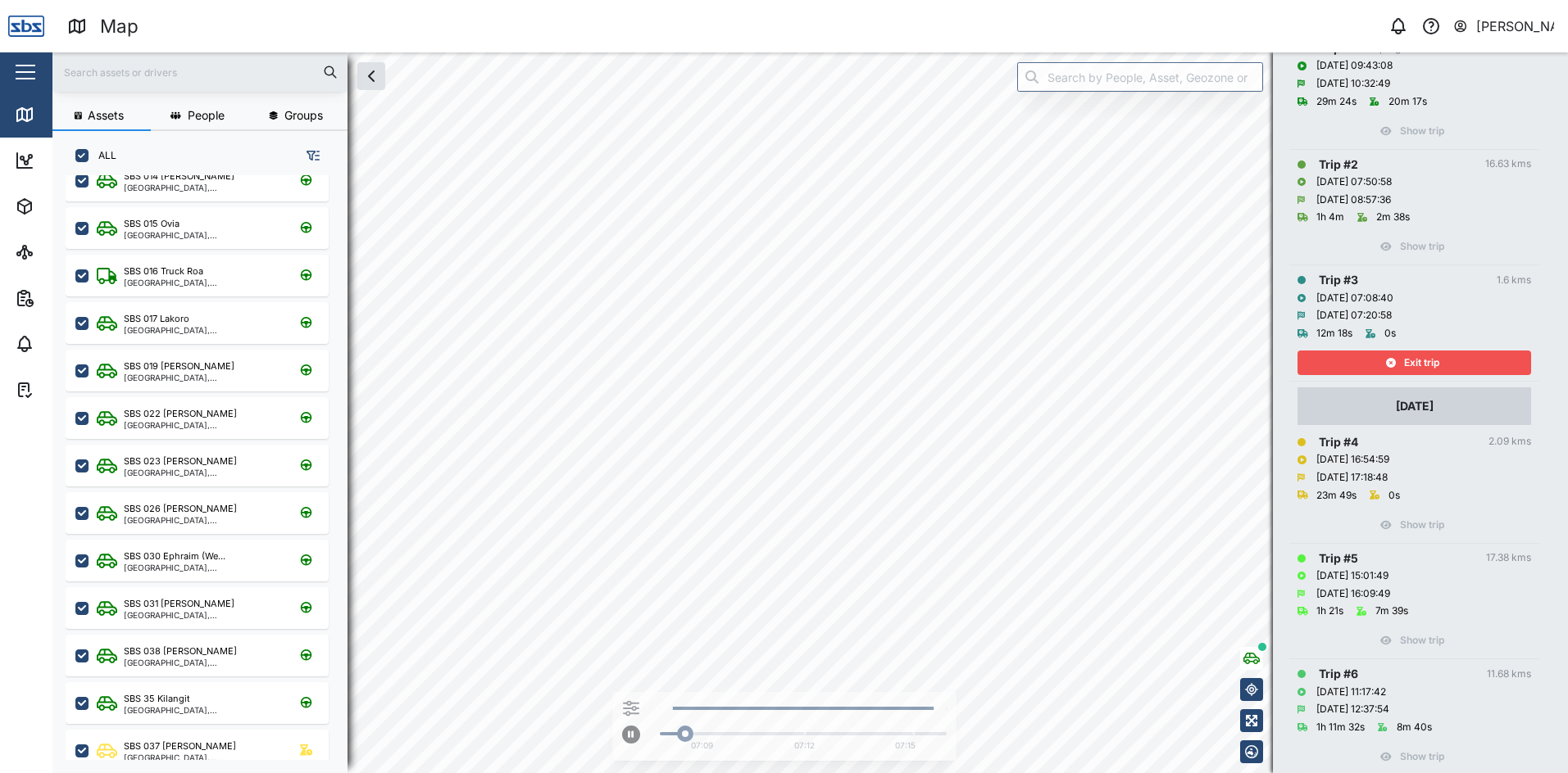
scroll to position [146, 0]
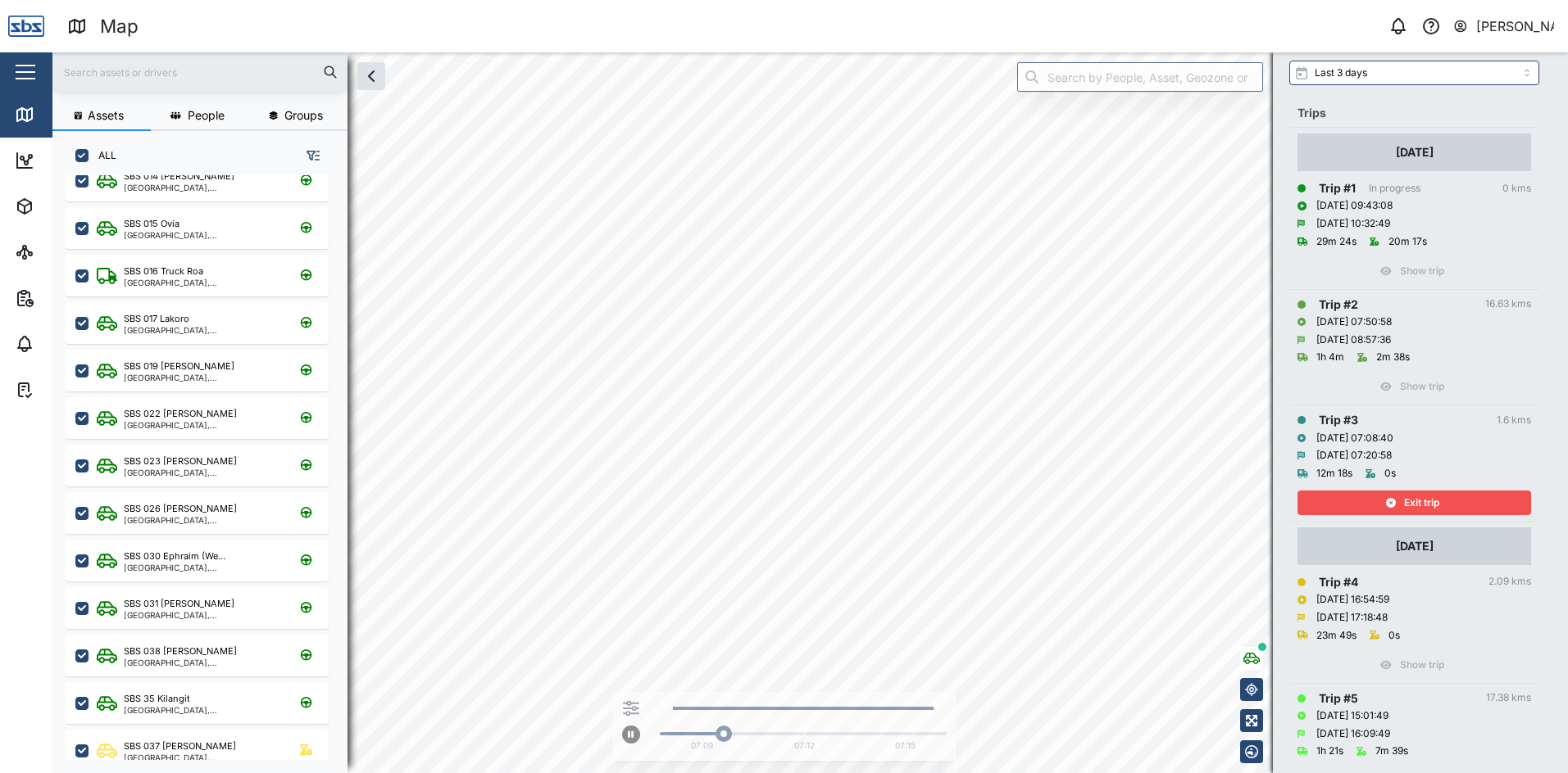
click at [1427, 504] on span "Exit trip" at bounding box center [1422, 503] width 35 height 23
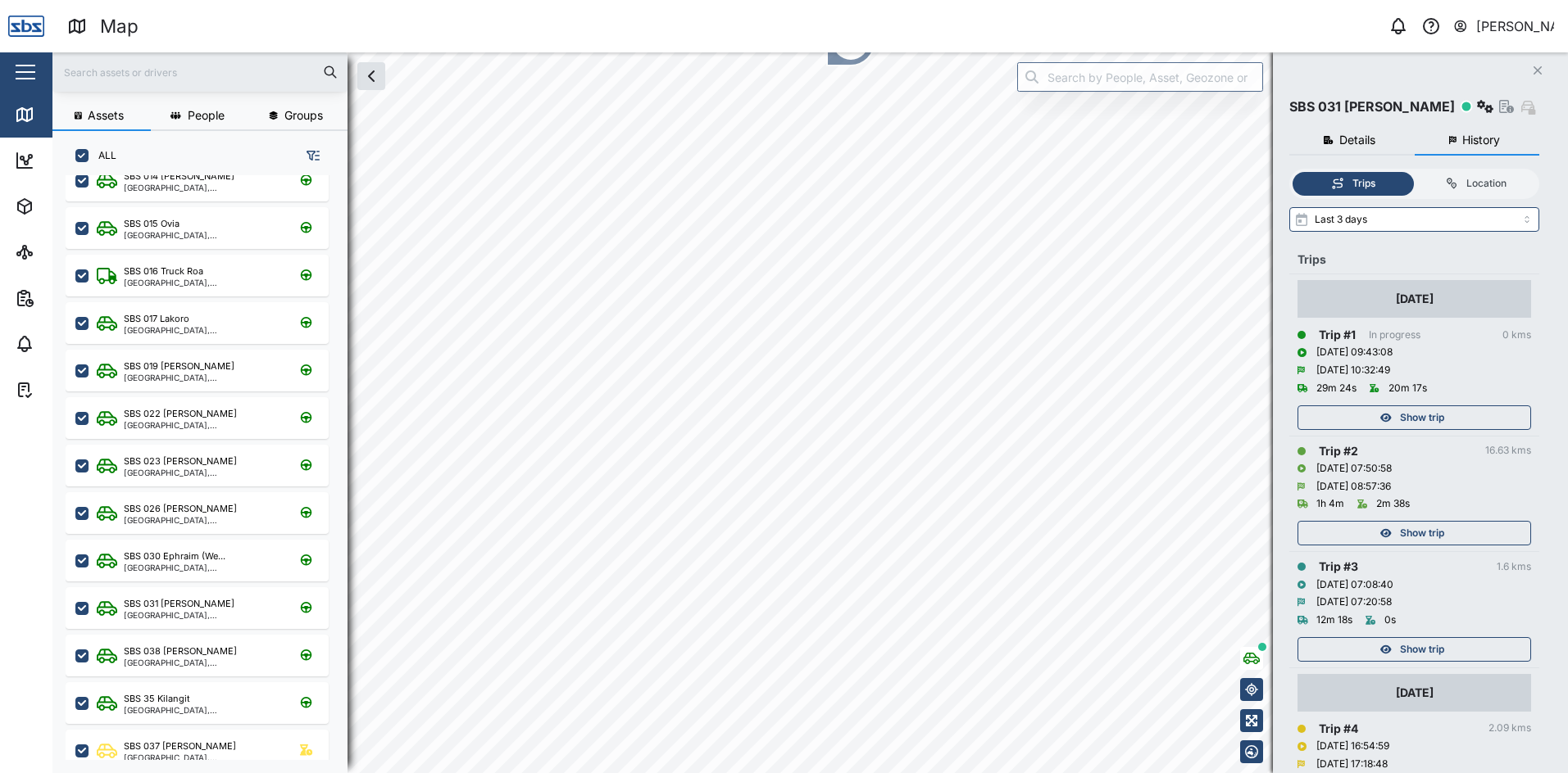
click at [1532, 65] on icon "Close" at bounding box center [1537, 71] width 10 height 14
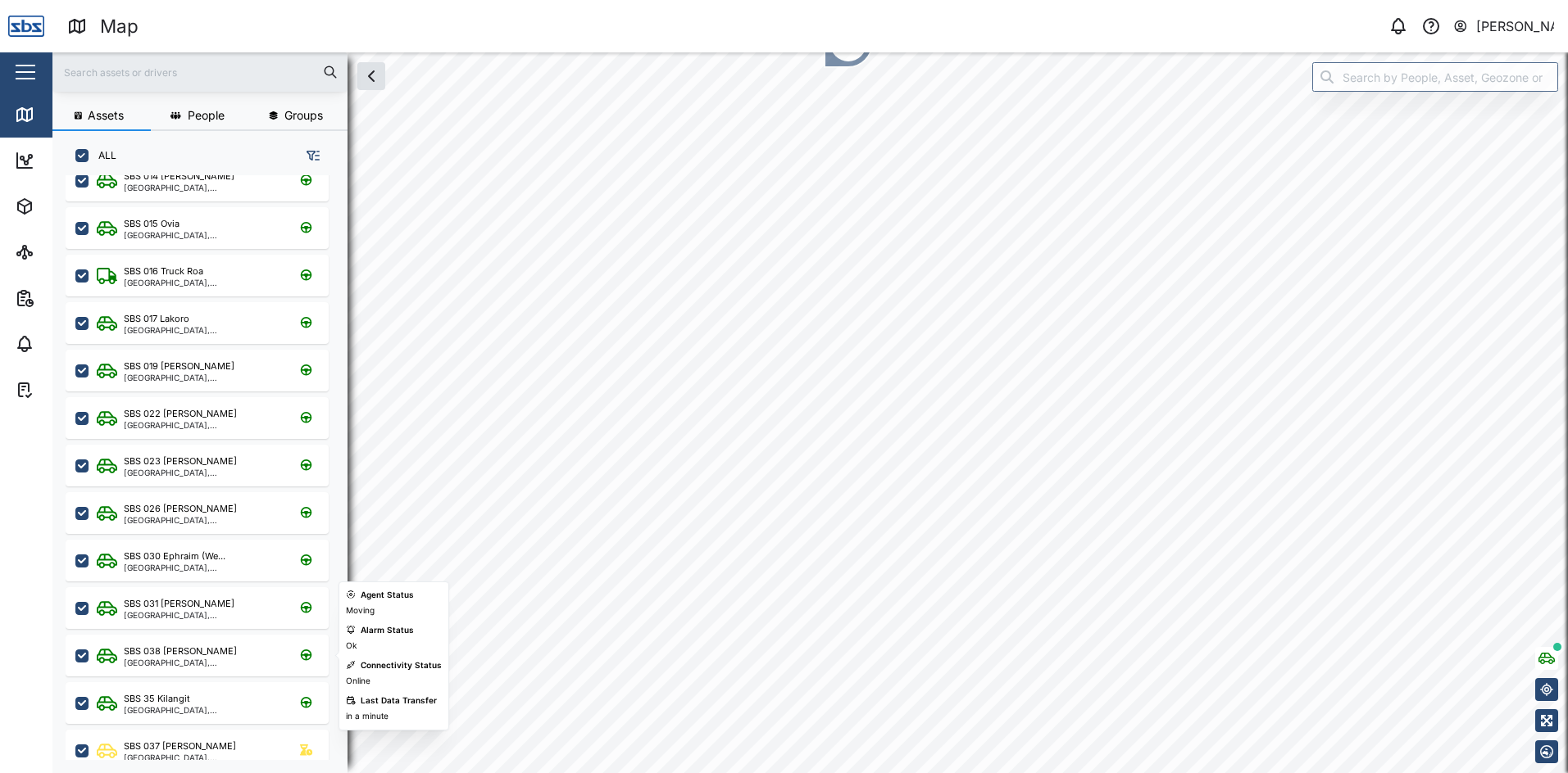
click at [162, 647] on div "SBS 038 [PERSON_NAME]" at bounding box center [180, 652] width 113 height 14
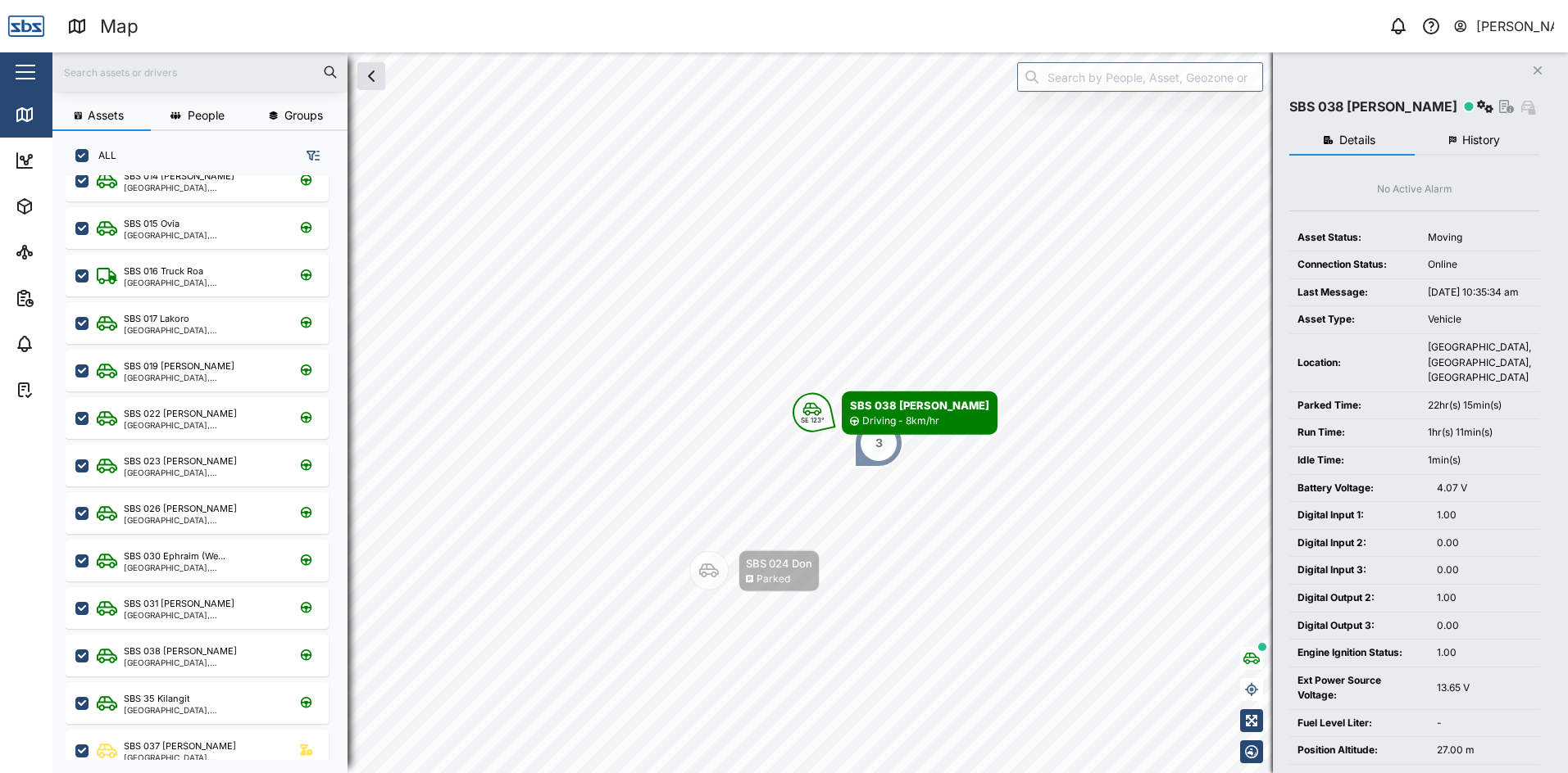
click at [1468, 136] on span "History" at bounding box center [1481, 140] width 38 height 12
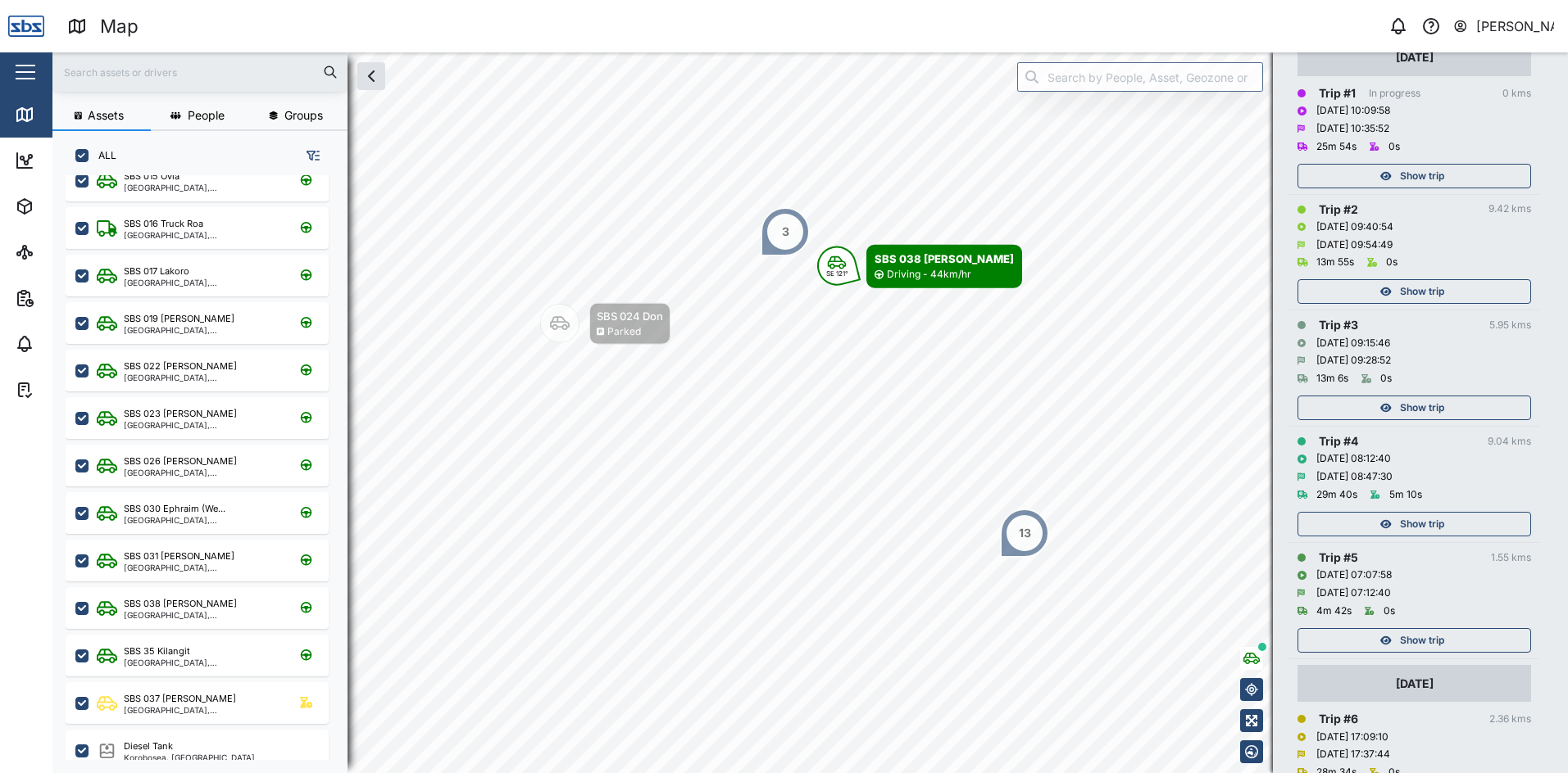
scroll to position [246, 0]
click at [1433, 640] on span "Show trip" at bounding box center [1422, 636] width 45 height 23
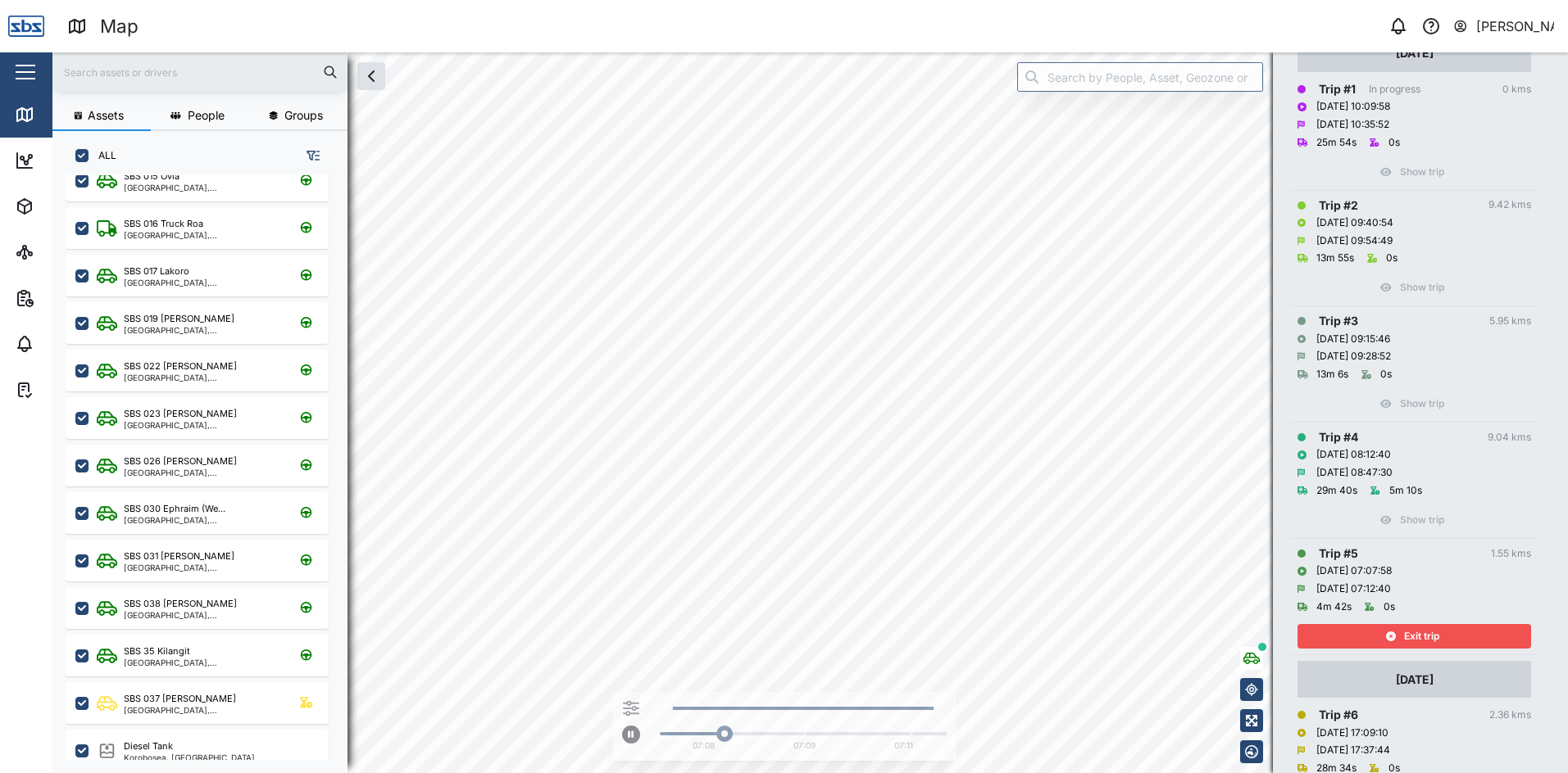
click at [1433, 640] on span "Exit trip" at bounding box center [1422, 636] width 35 height 23
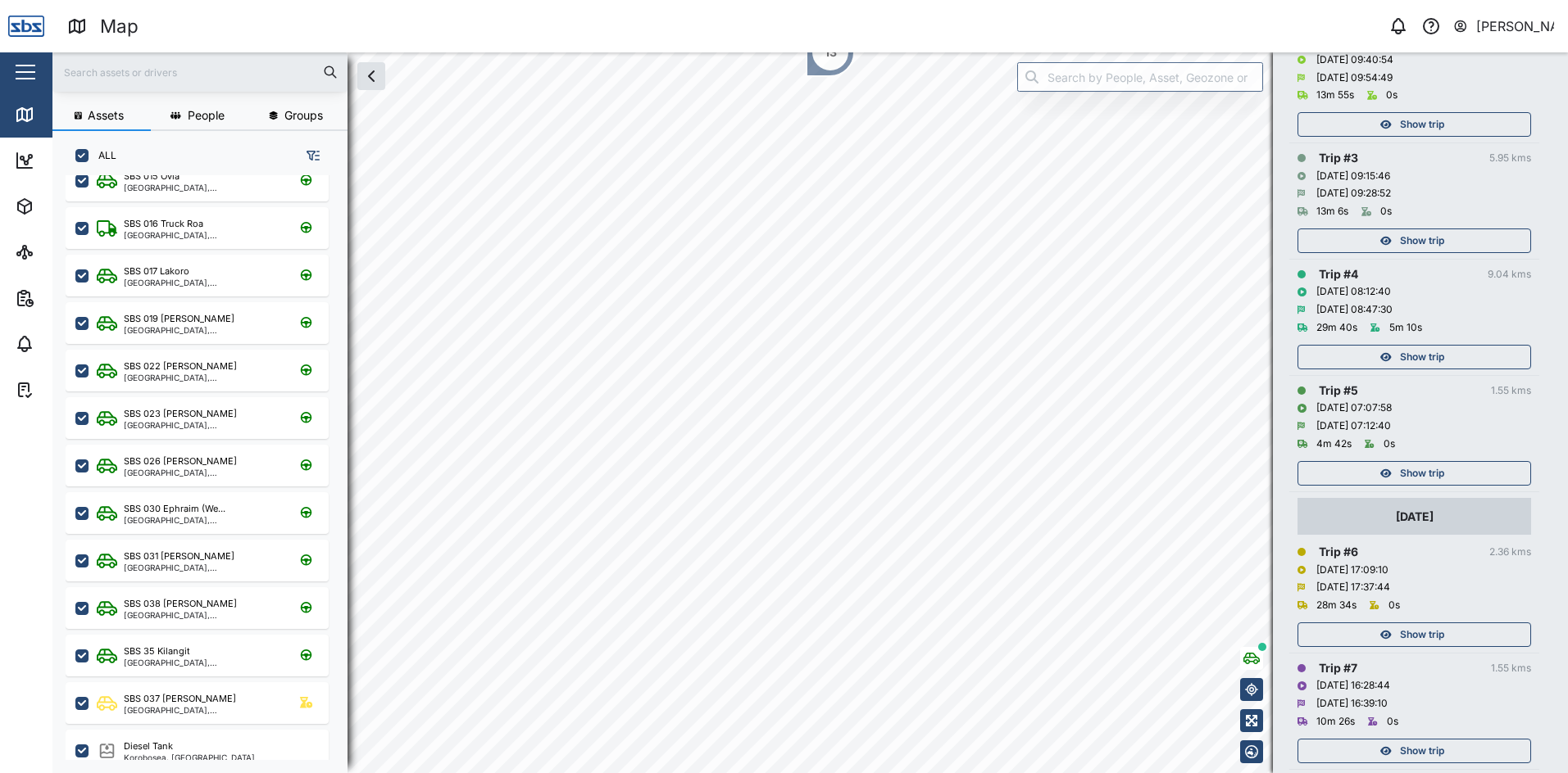
scroll to position [410, 0]
click at [1431, 646] on button "Show trip" at bounding box center [1414, 634] width 234 height 24
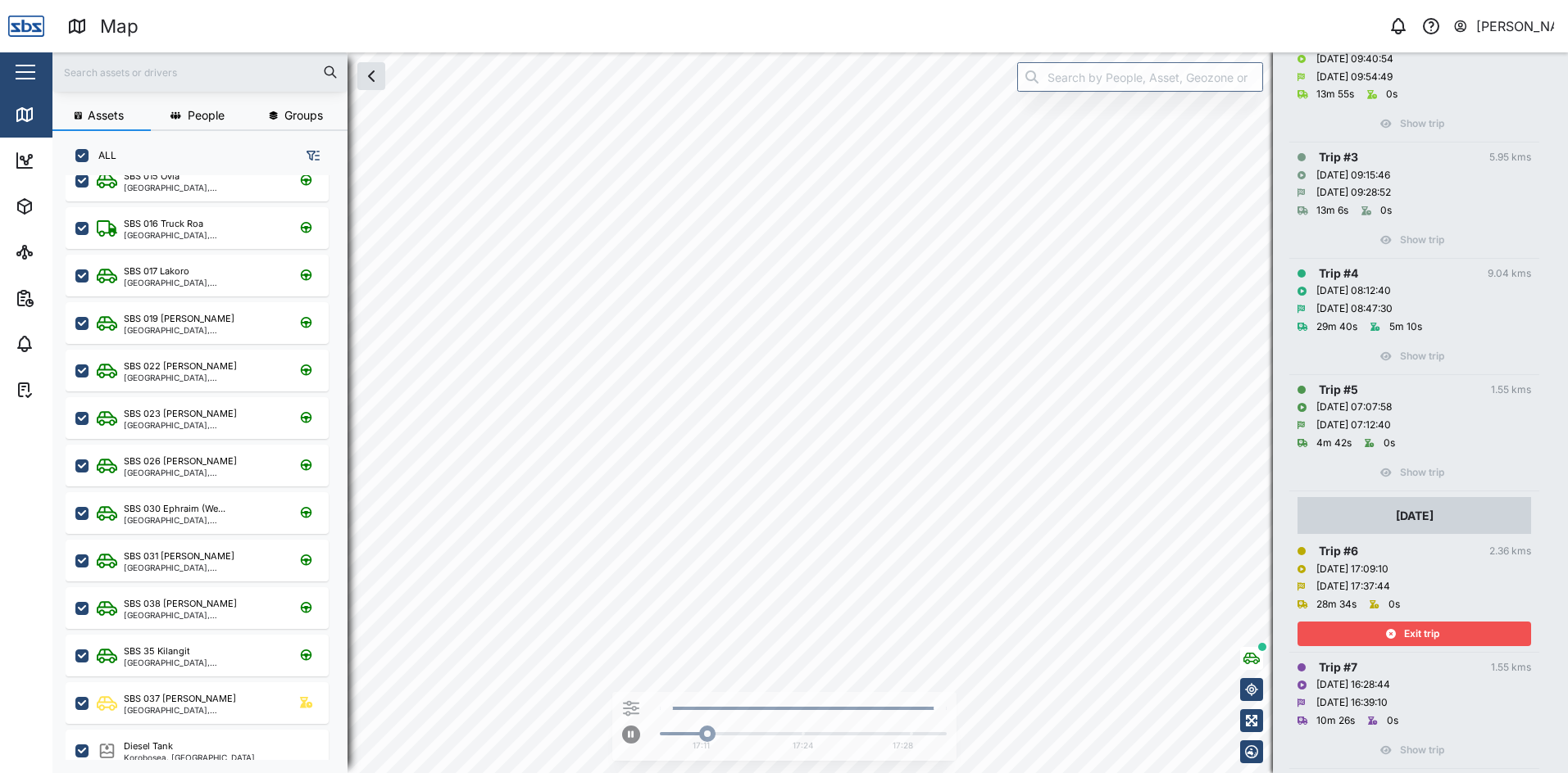
click at [1426, 635] on span "Exit trip" at bounding box center [1422, 634] width 35 height 23
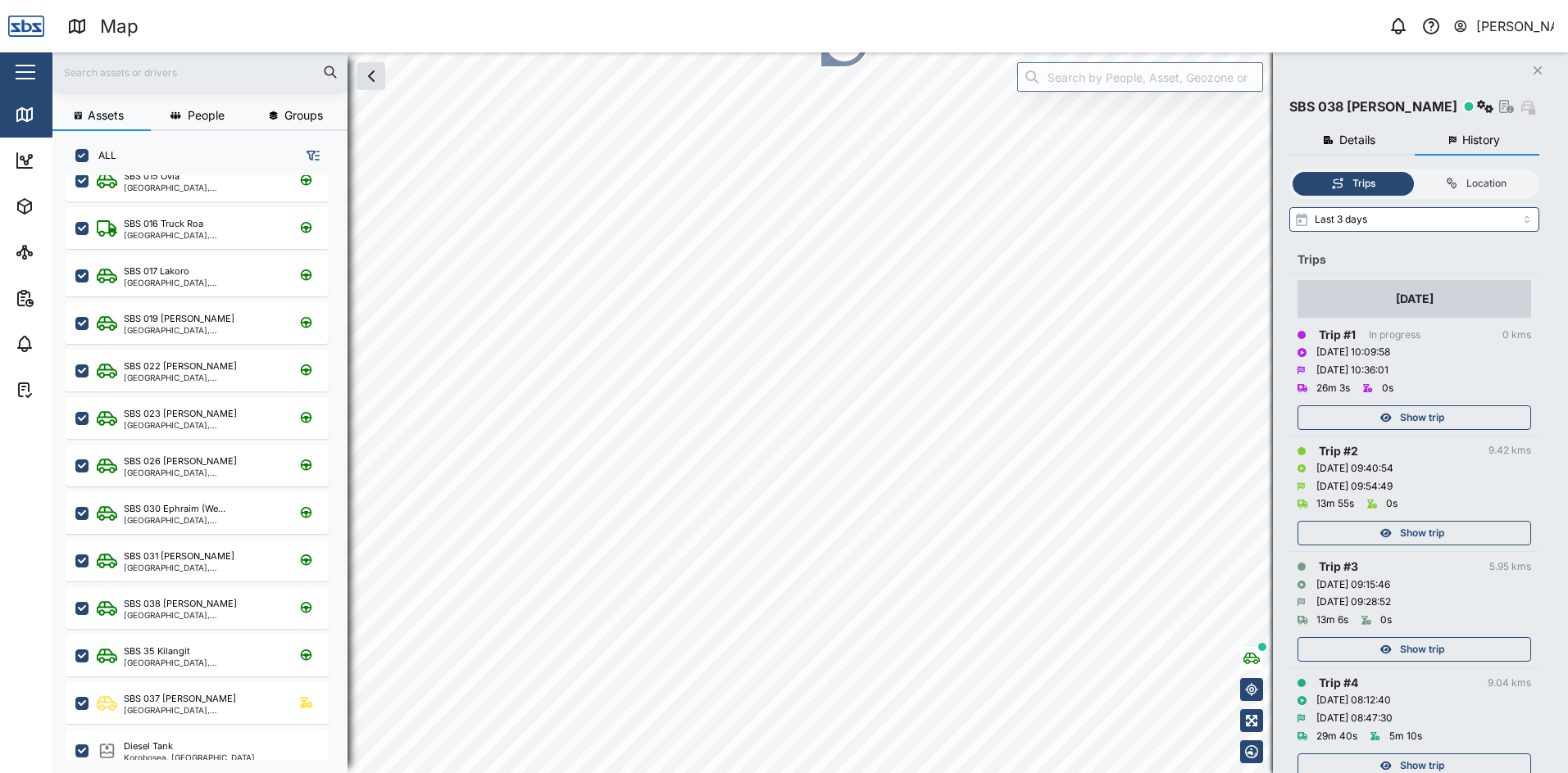
click at [1530, 67] on button "Close" at bounding box center [1538, 71] width 23 height 23
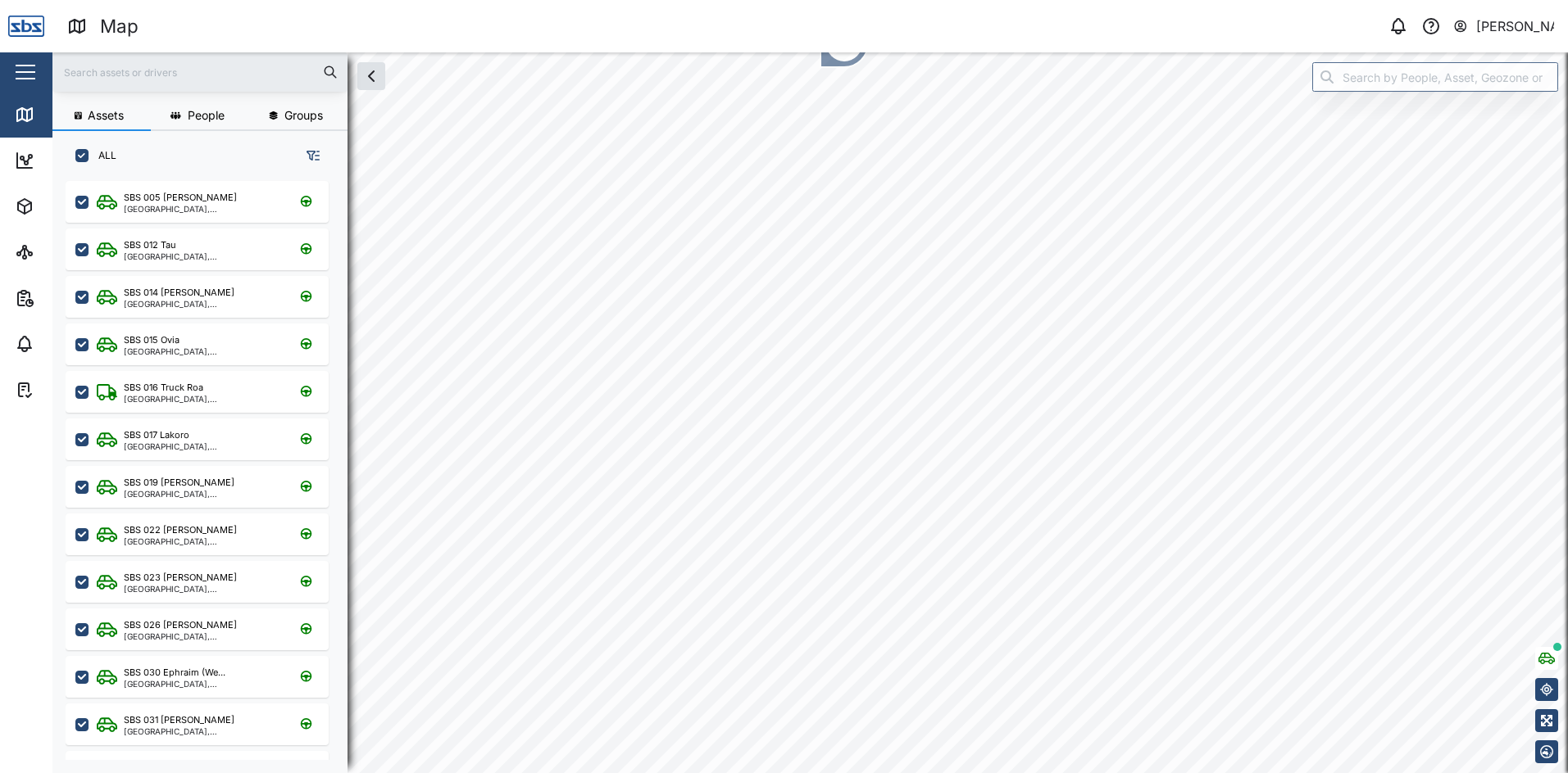
click at [1491, 24] on div "[PERSON_NAME]" at bounding box center [1515, 26] width 78 height 20
click at [1397, 114] on div "Sign Out" at bounding box center [1452, 106] width 177 height 19
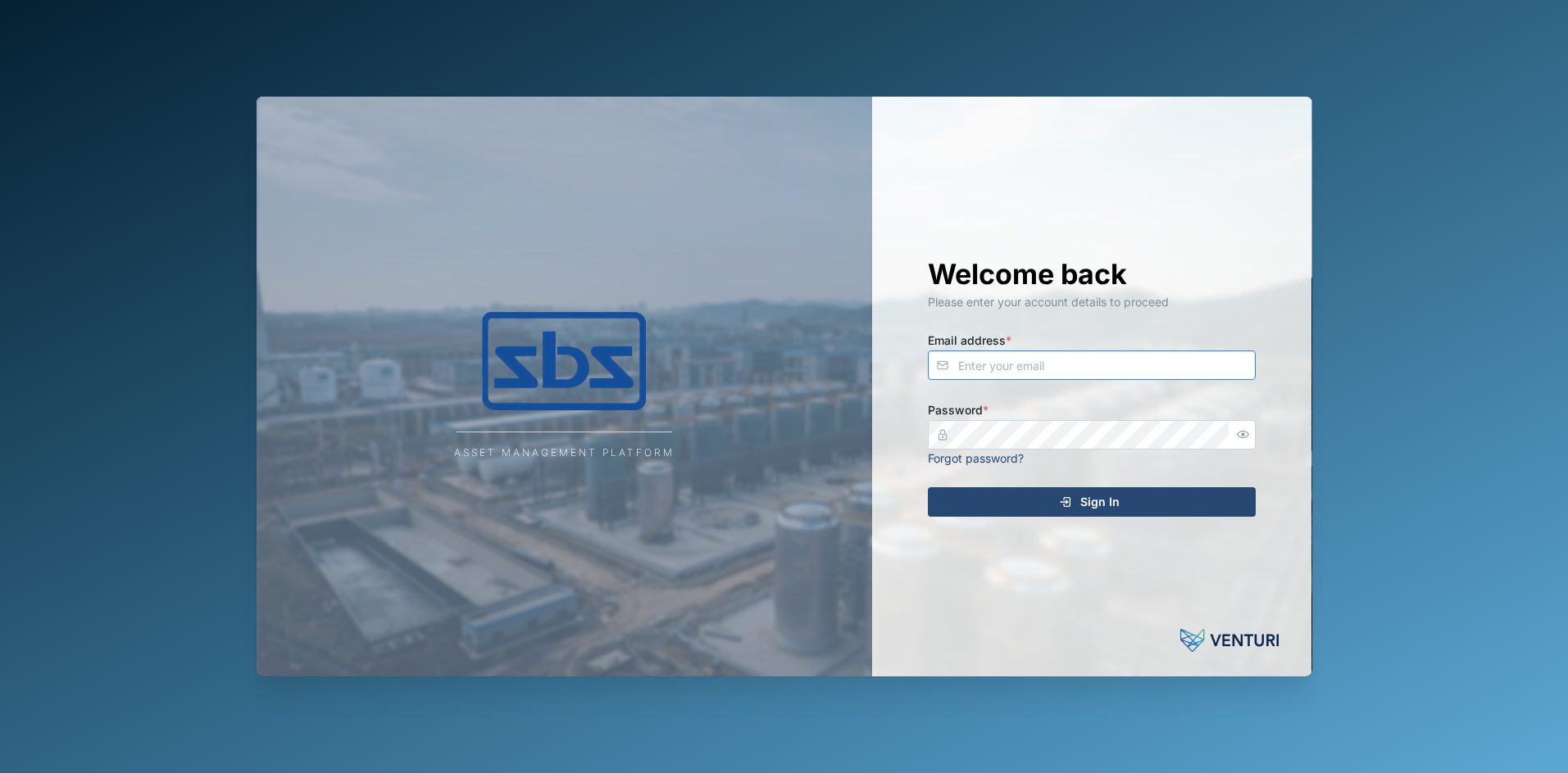
type input "[PERSON_NAME][EMAIL_ADDRESS][DOMAIN_NAME]"
